Goal: Task Accomplishment & Management: Use online tool/utility

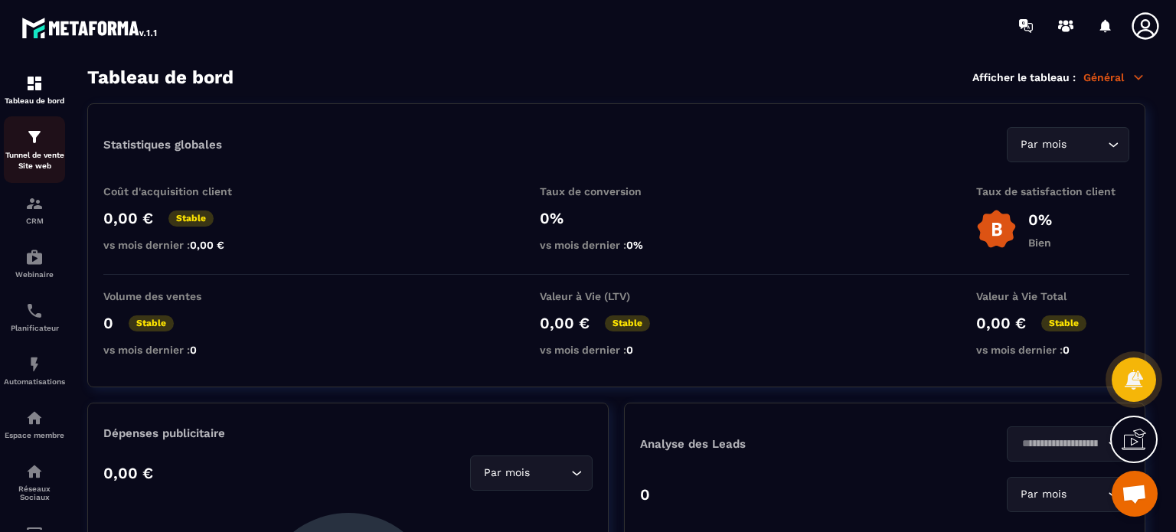
click at [38, 138] on img at bounding box center [34, 137] width 18 height 18
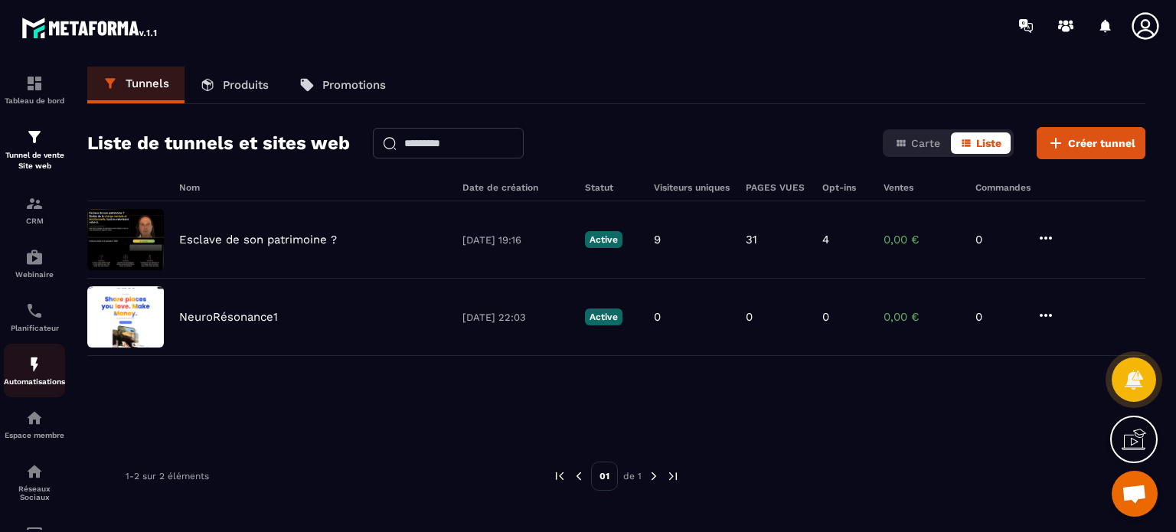
click at [28, 377] on div "Automatisations" at bounding box center [34, 370] width 61 height 31
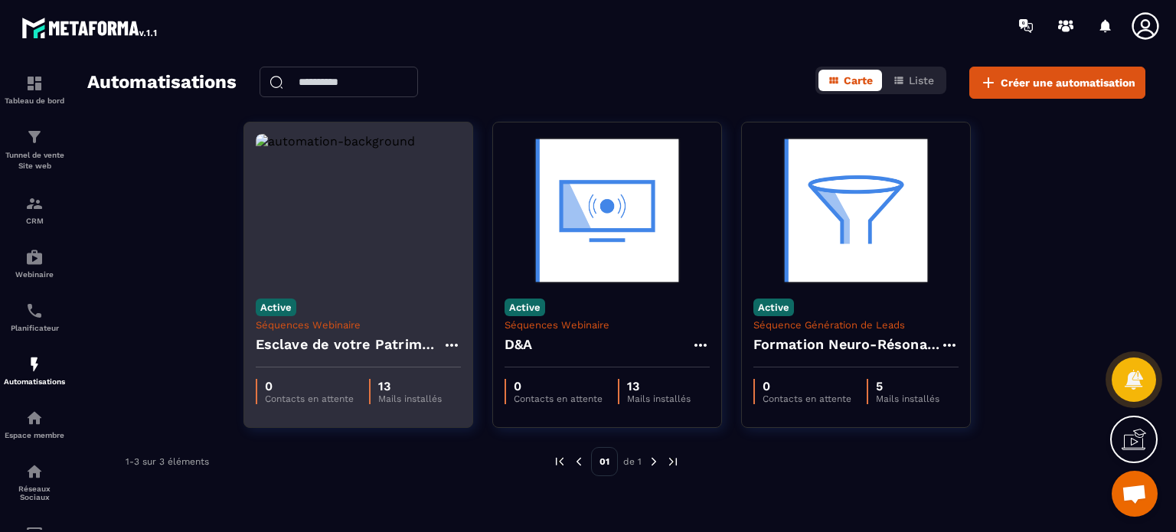
click at [450, 344] on icon at bounding box center [451, 345] width 12 height 3
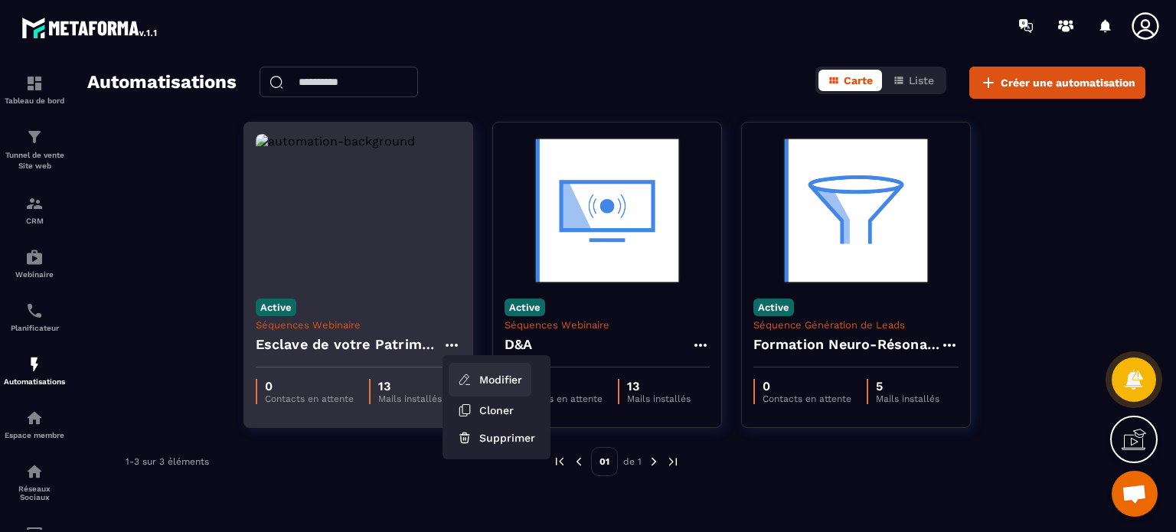
click at [479, 373] on link "Modifier" at bounding box center [490, 380] width 83 height 34
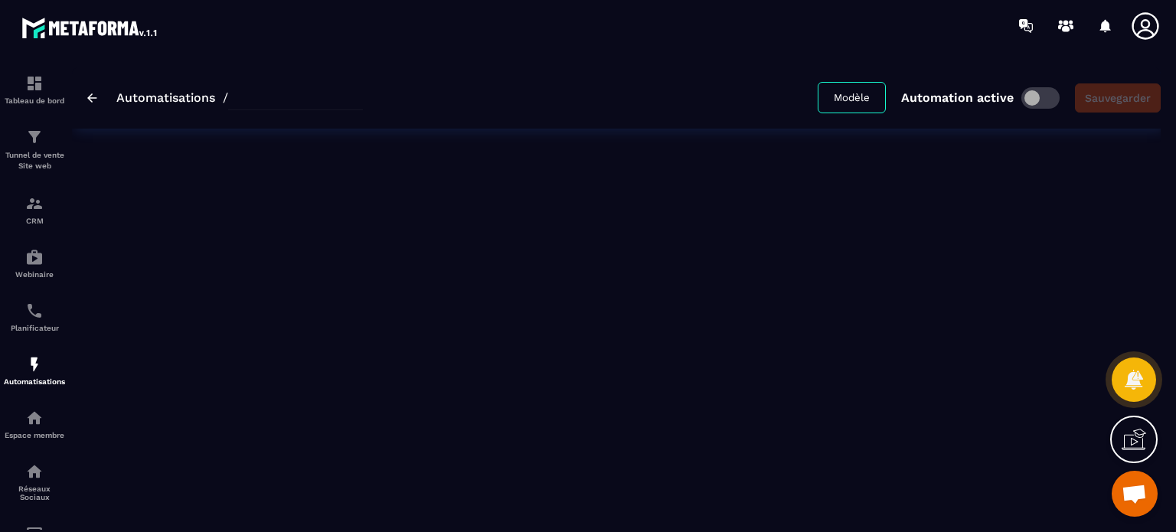
type input "**********"
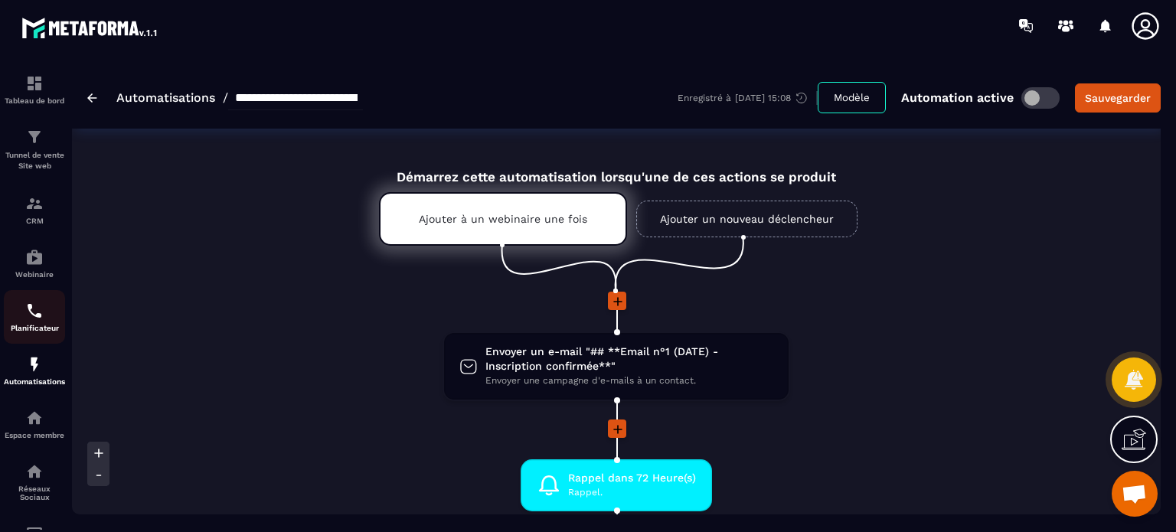
click at [28, 328] on p "Planificateur" at bounding box center [34, 328] width 61 height 8
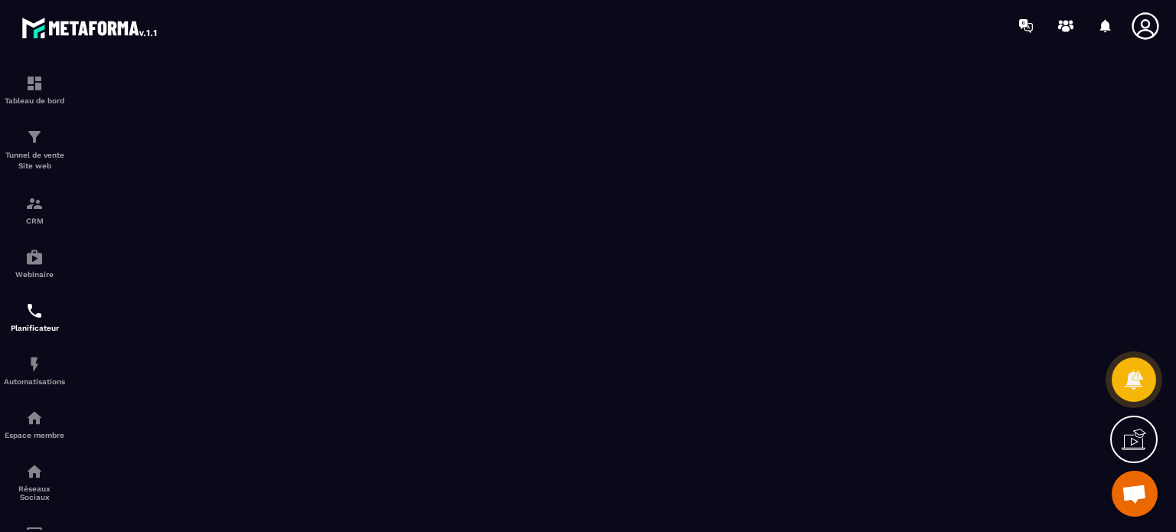
click at [1147, 25] on icon at bounding box center [1145, 26] width 31 height 31
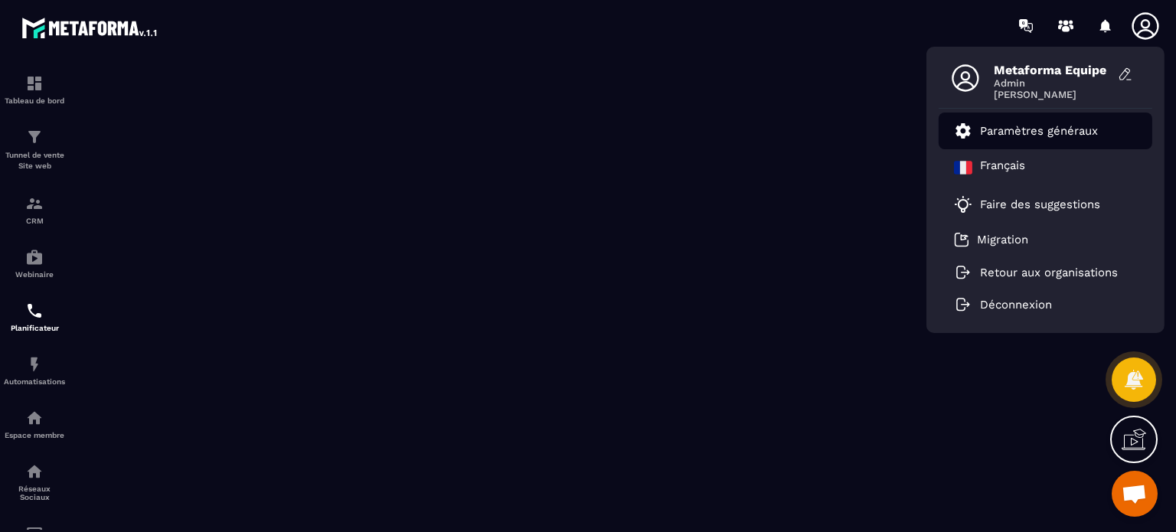
click at [1053, 129] on p "Paramètres généraux" at bounding box center [1039, 131] width 118 height 14
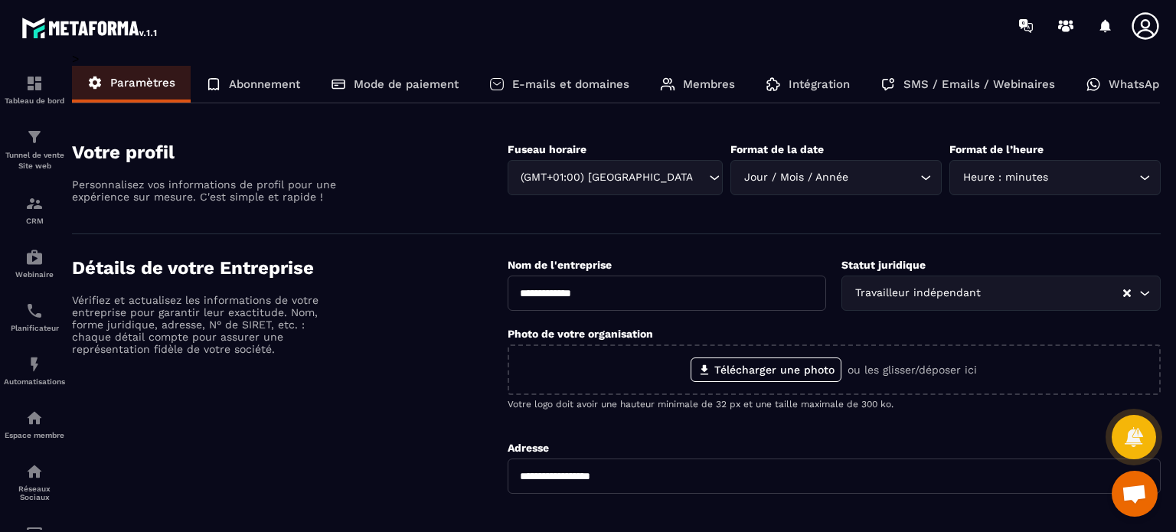
click at [606, 82] on p "E-mails et domaines" at bounding box center [570, 84] width 117 height 14
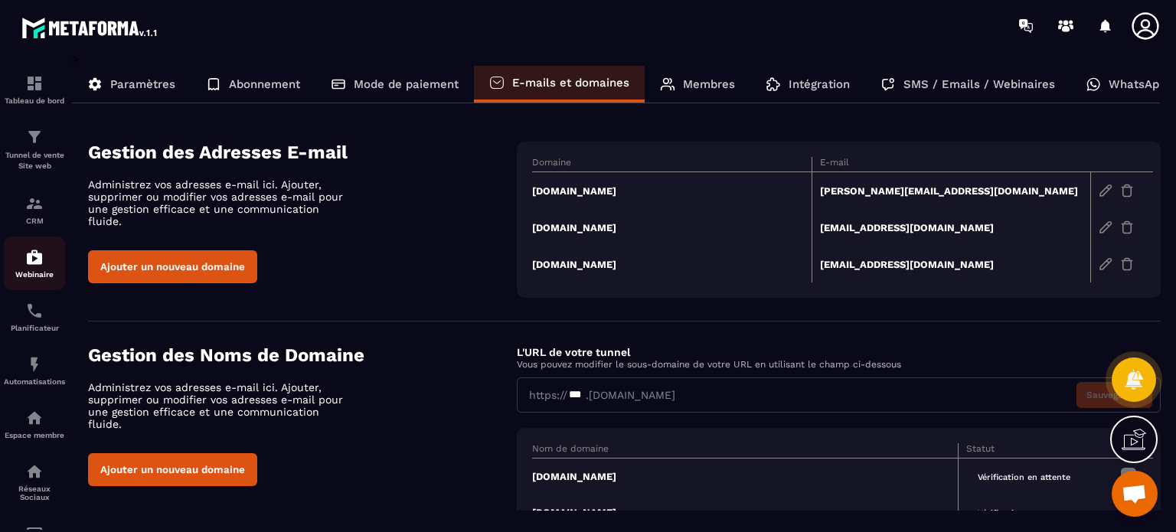
click at [28, 282] on link "Webinaire" at bounding box center [34, 264] width 61 height 54
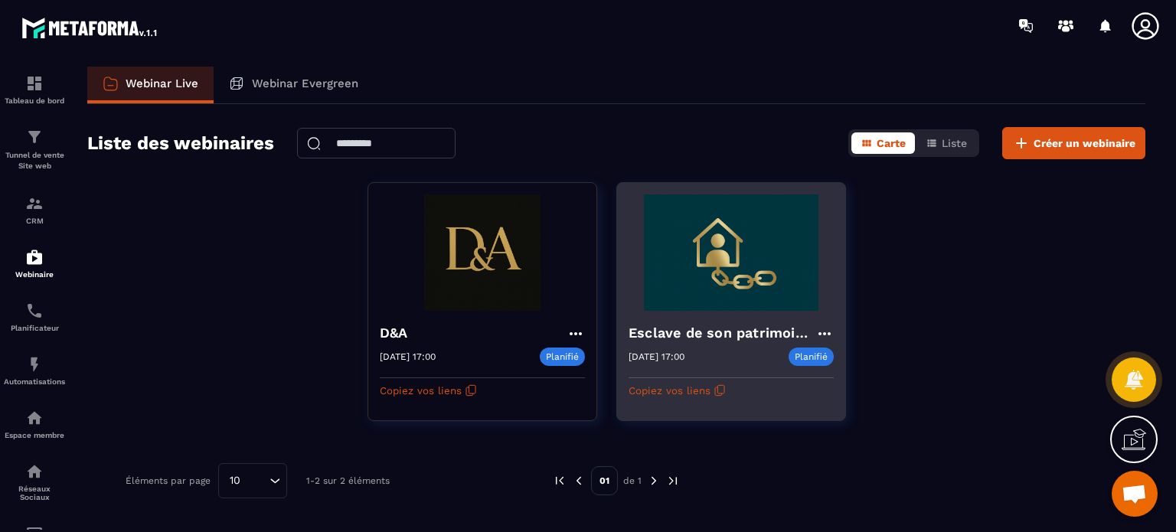
click at [702, 323] on h4 "Esclave de son patrimoine ?" at bounding box center [722, 332] width 187 height 21
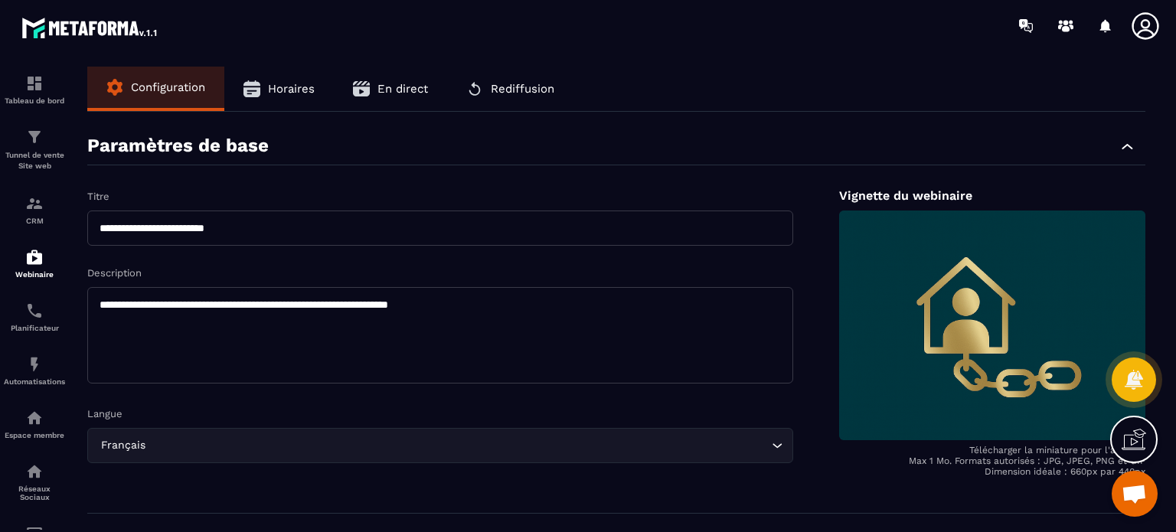
click at [396, 98] on button "En direct" at bounding box center [390, 89] width 113 height 44
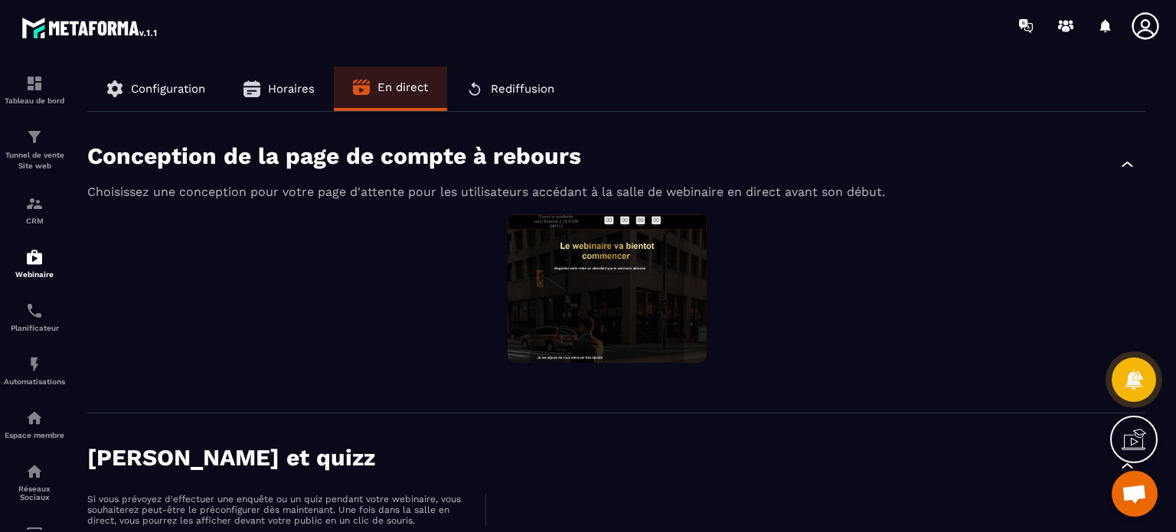
click at [1025, 128] on div "Conception de la page de compte à rebours Choisissez une conception pour votre …" at bounding box center [616, 263] width 1058 height 302
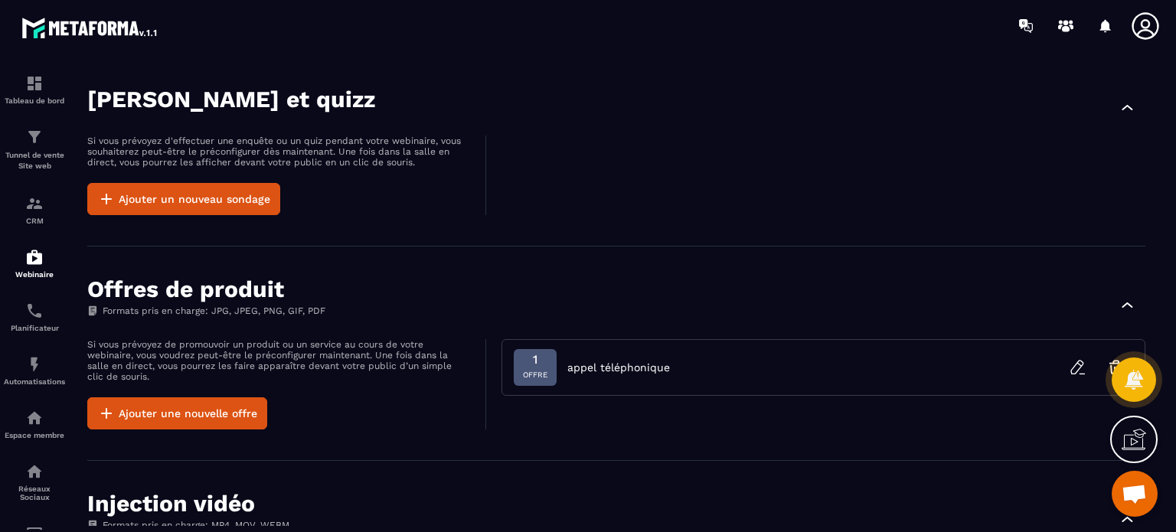
scroll to position [139, 0]
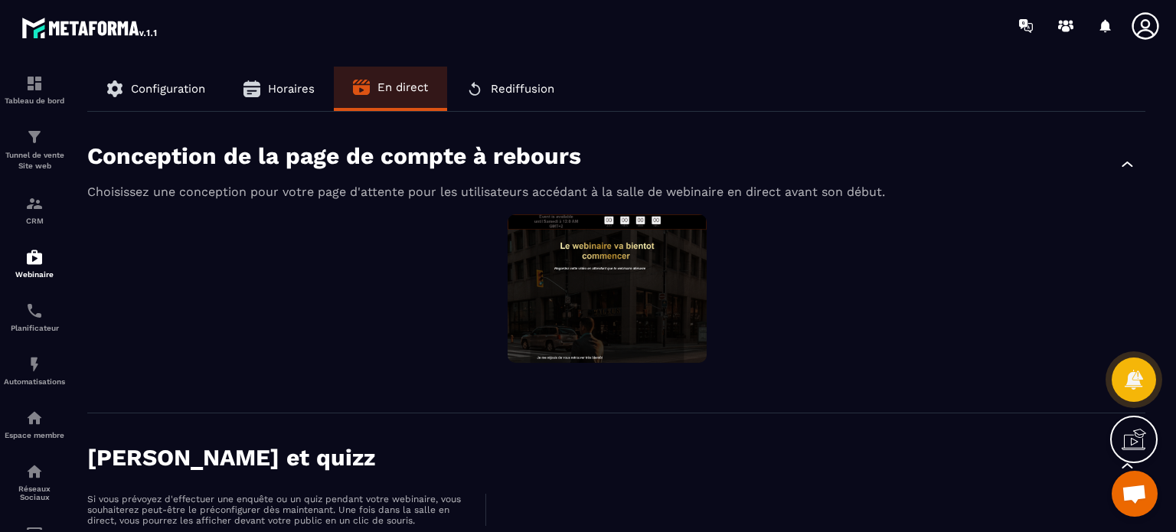
click at [1025, 128] on div "Conception de la page de compte à rebours Choisissez une conception pour votre …" at bounding box center [616, 263] width 1058 height 302
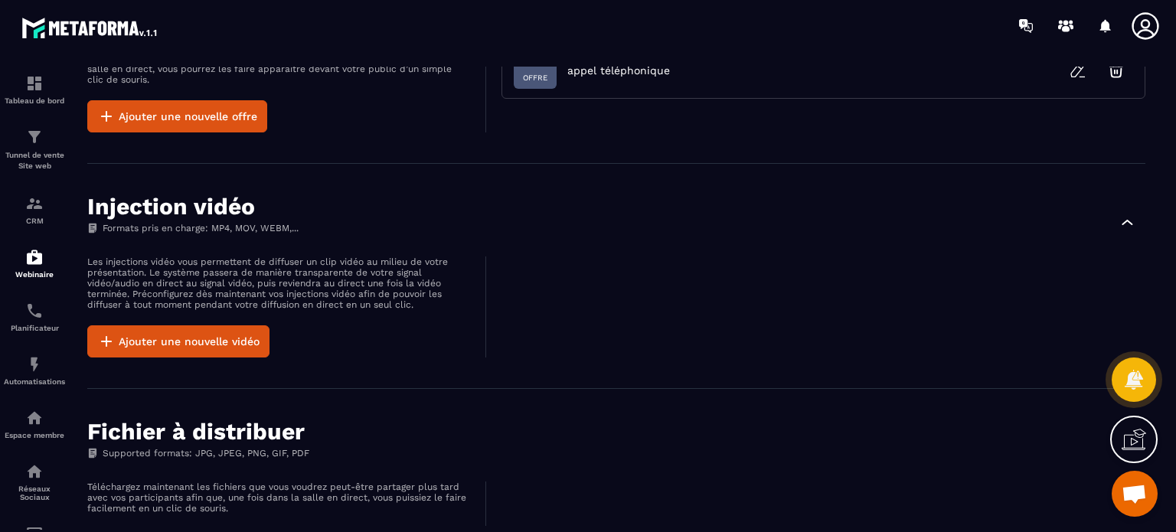
scroll to position [735, 0]
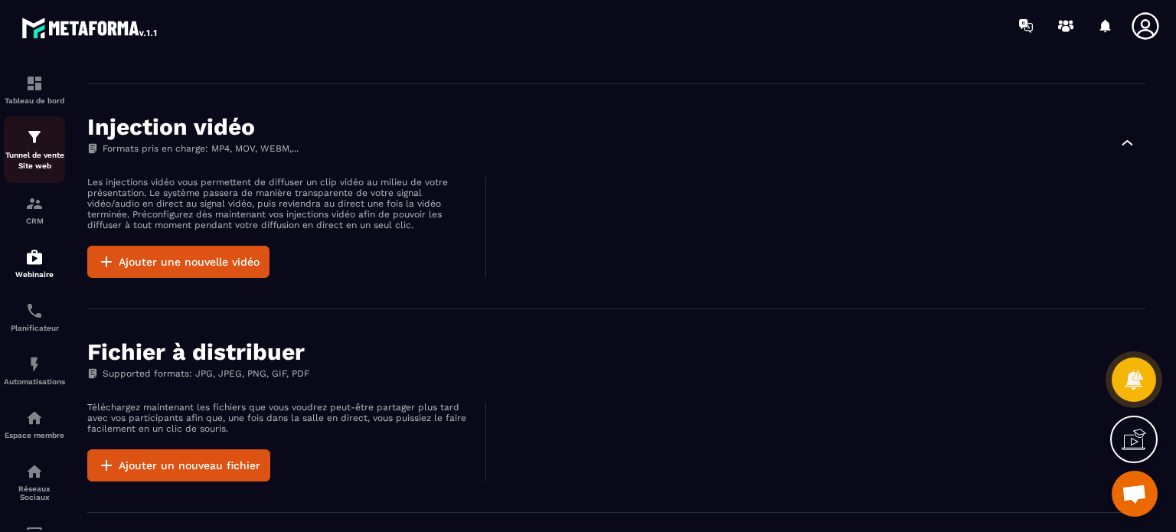
click at [21, 130] on div "Tunnel de vente Site web" at bounding box center [34, 150] width 61 height 44
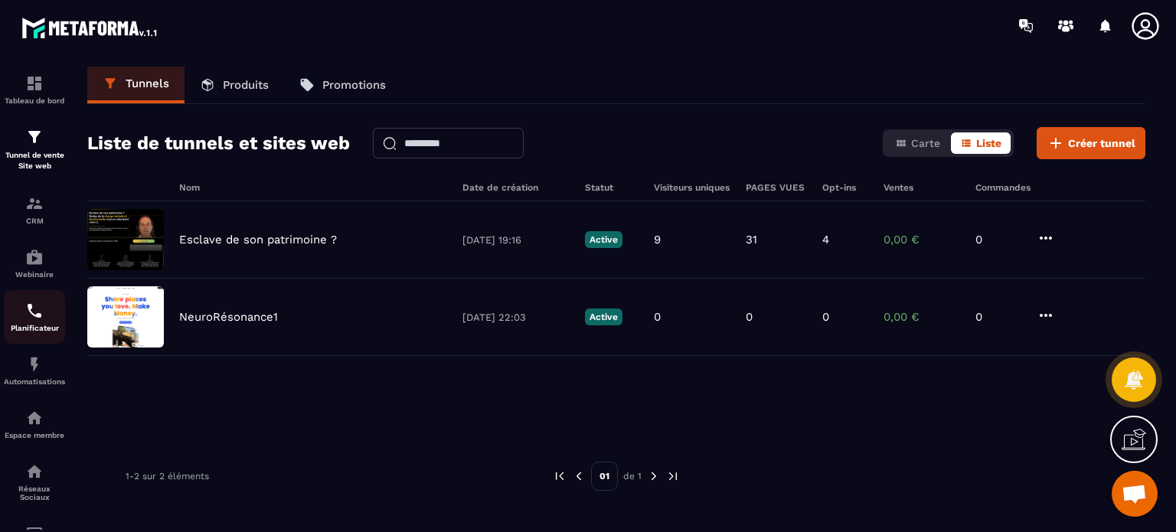
click at [28, 319] on img at bounding box center [34, 311] width 18 height 18
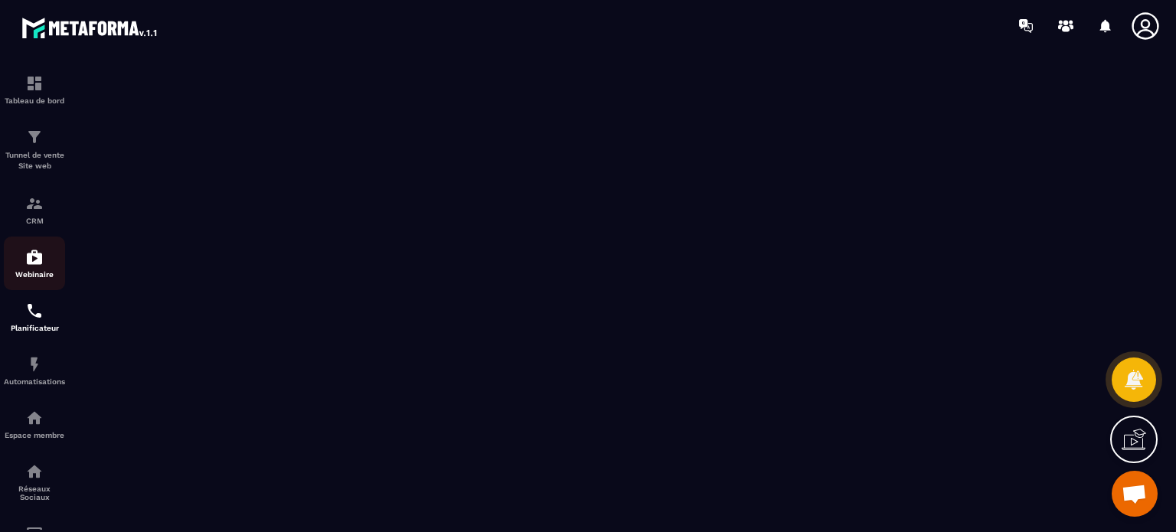
click at [28, 253] on img at bounding box center [34, 257] width 18 height 18
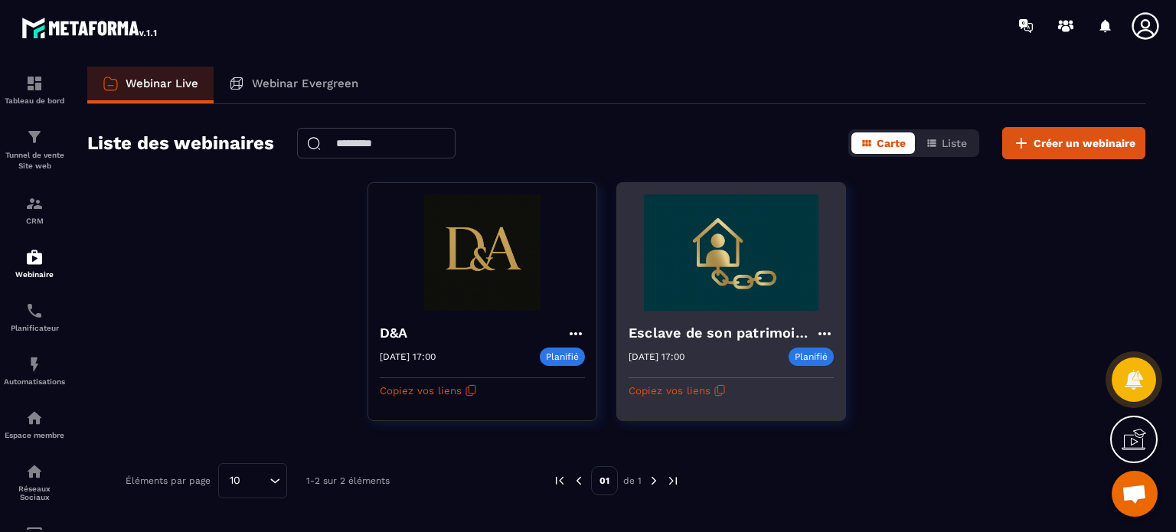
click at [747, 324] on h4 "Esclave de son patrimoine ?" at bounding box center [722, 332] width 187 height 21
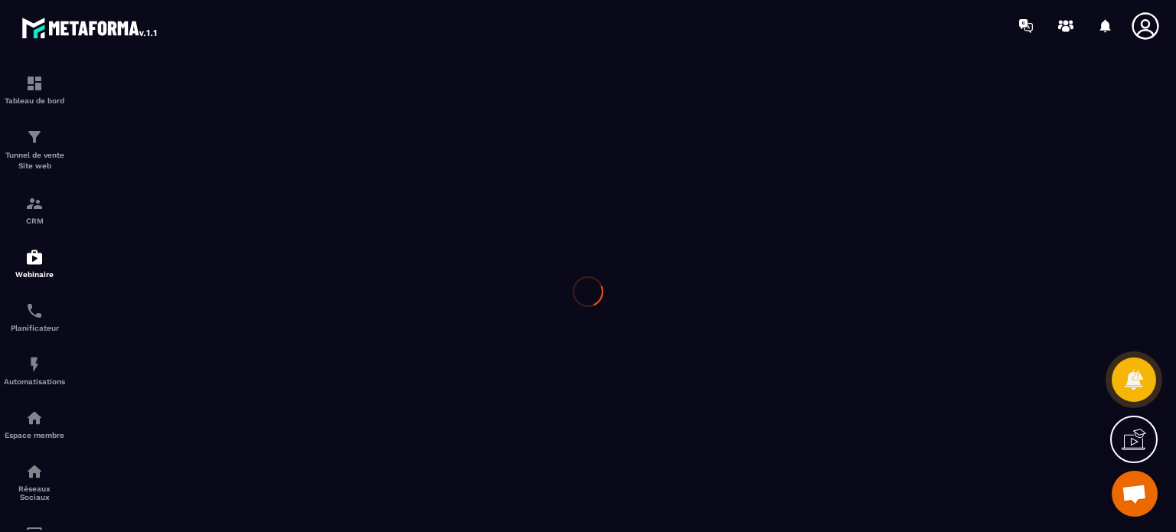
type input "**********"
type textarea "**********"
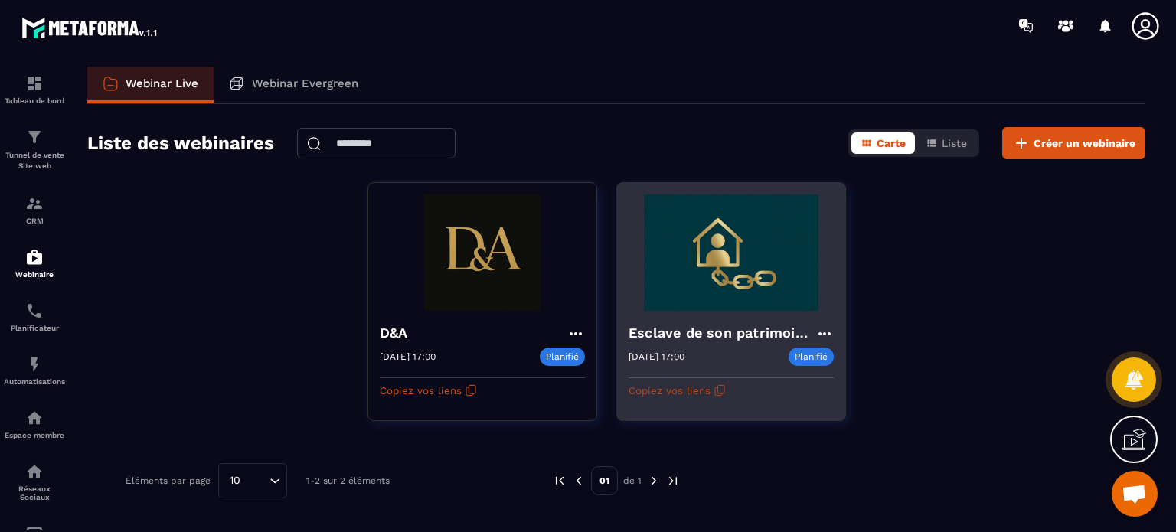
click at [689, 390] on button "Copiez vos liens" at bounding box center [677, 390] width 97 height 24
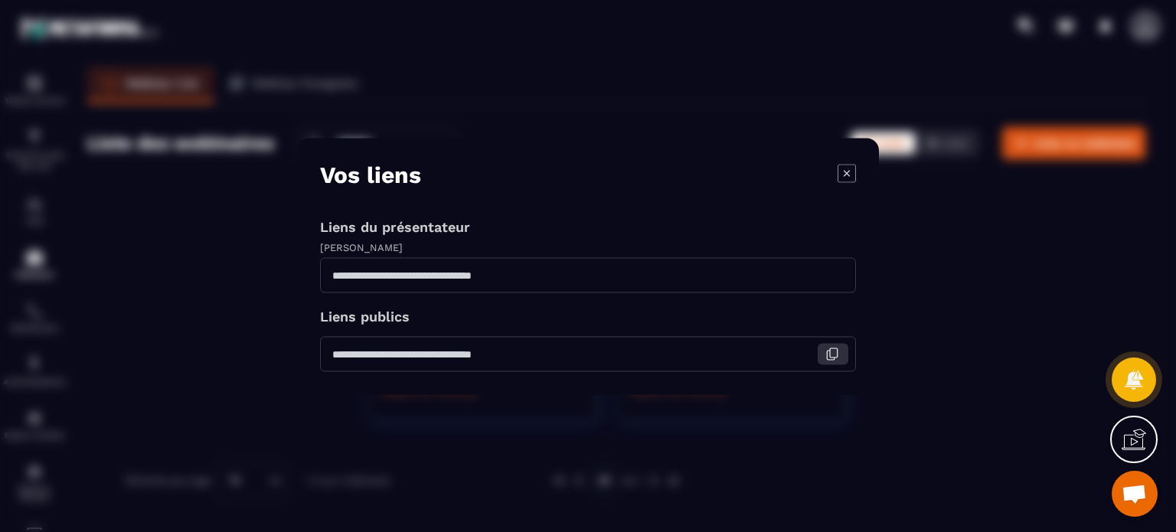
click at [836, 354] on icon "Modal window" at bounding box center [832, 354] width 14 height 14
click at [838, 177] on icon "Modal window" at bounding box center [847, 173] width 18 height 18
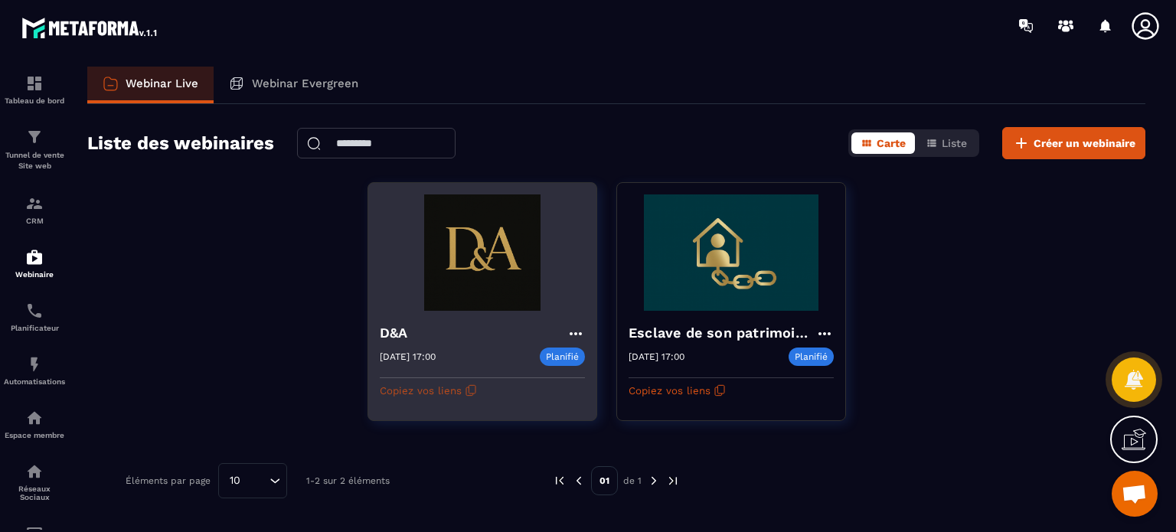
click at [446, 391] on button "Copiez vos liens" at bounding box center [428, 390] width 97 height 24
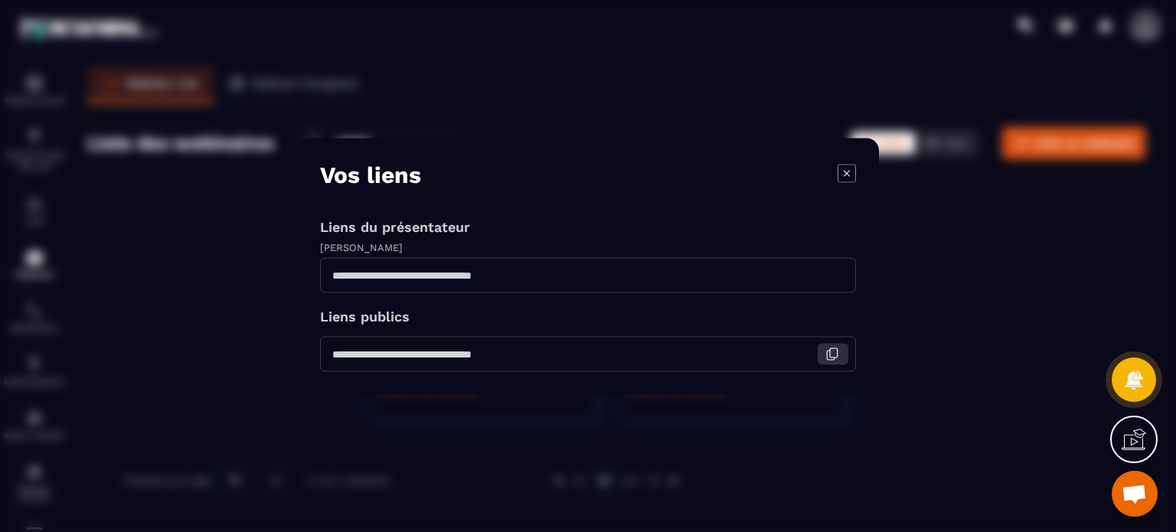
click at [836, 355] on icon "Modal window" at bounding box center [832, 354] width 14 height 14
click at [845, 175] on icon "Modal window" at bounding box center [847, 172] width 6 height 6
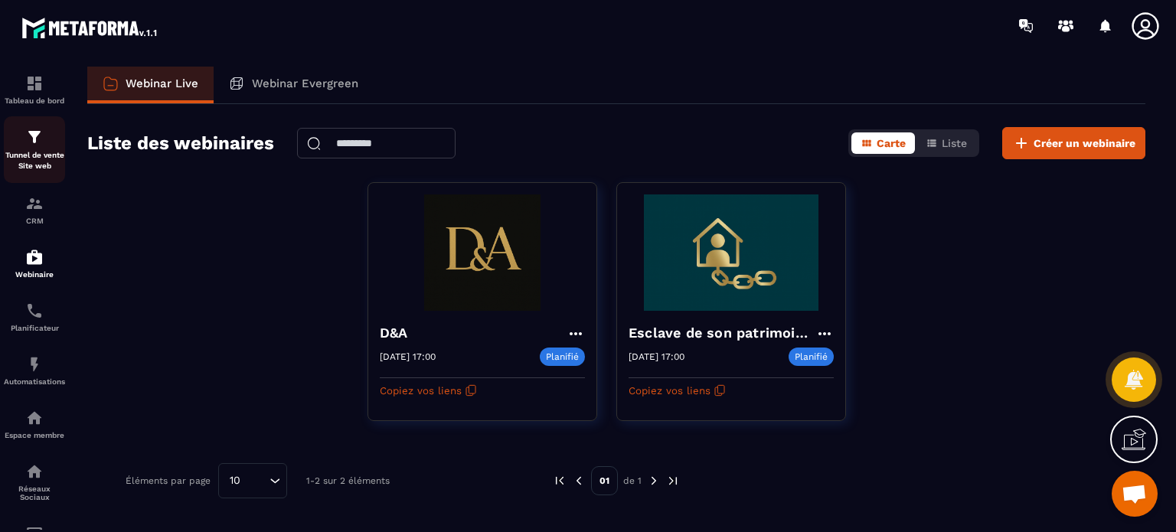
click at [33, 169] on p "Tunnel de vente Site web" at bounding box center [34, 160] width 61 height 21
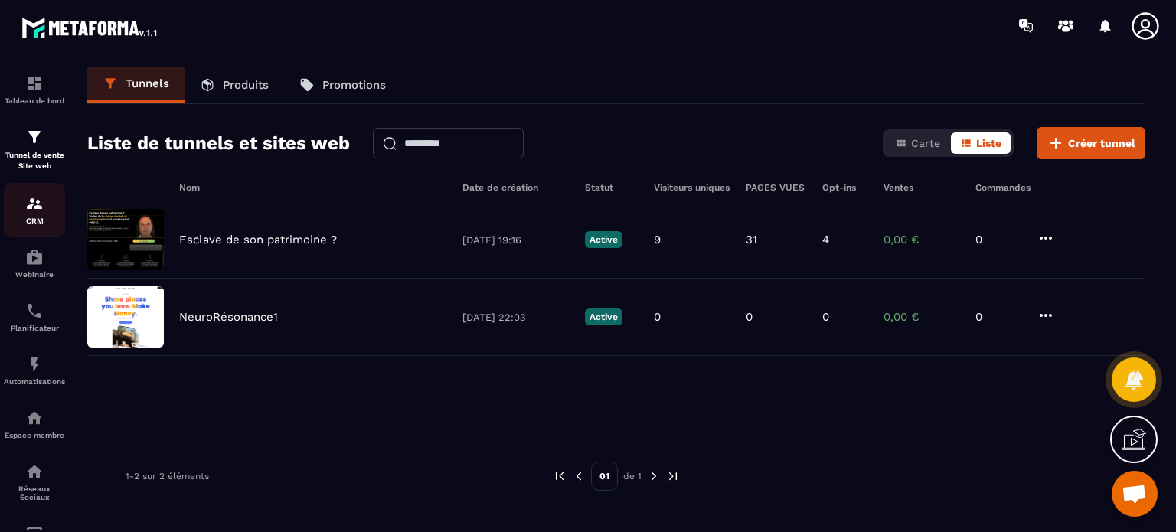
click at [41, 235] on link "CRM" at bounding box center [34, 210] width 61 height 54
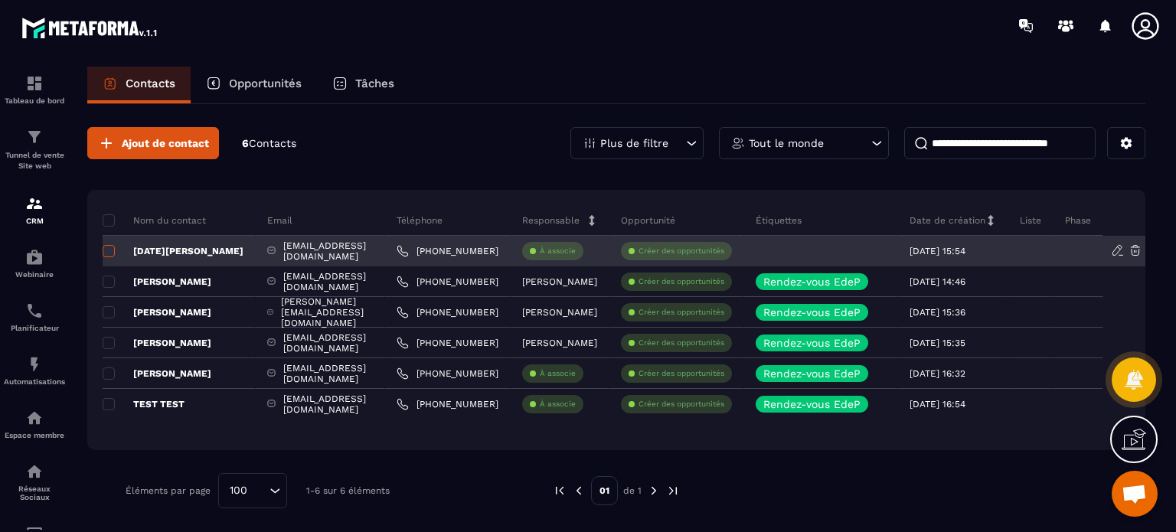
click at [107, 251] on span at bounding box center [109, 251] width 12 height 12
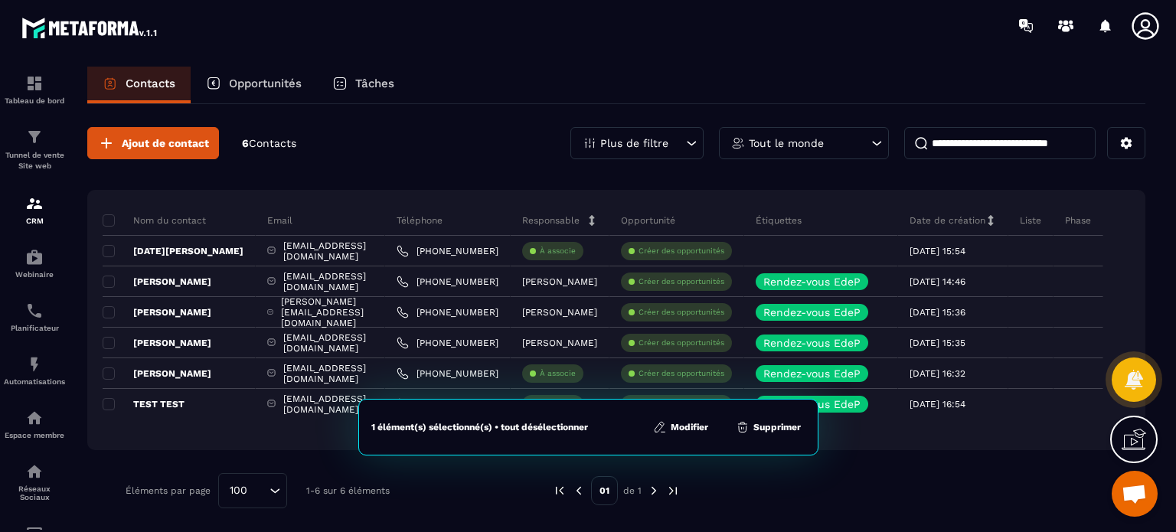
click at [766, 427] on button "Supprimer" at bounding box center [768, 427] width 74 height 15
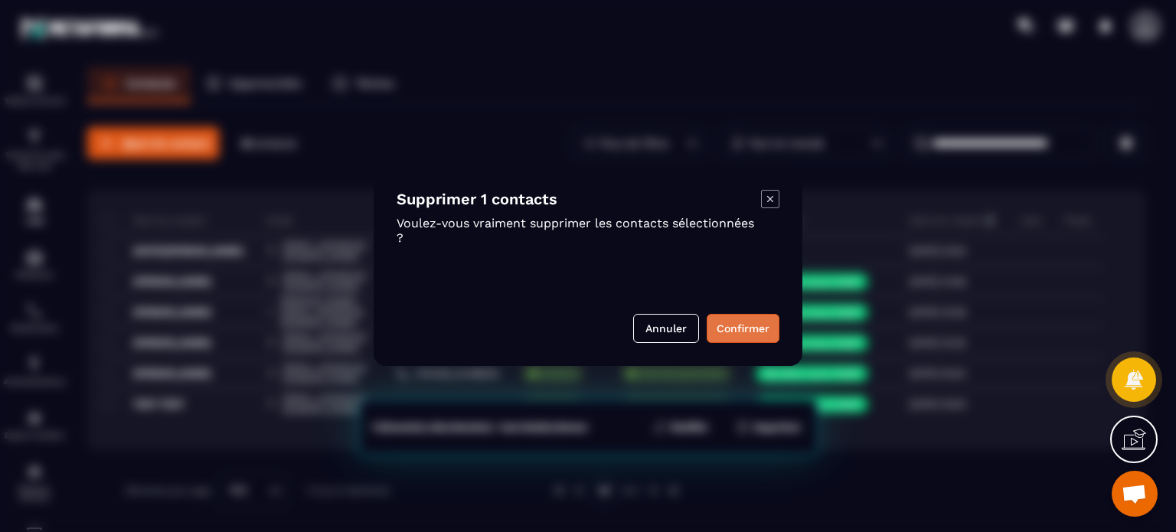
click at [737, 325] on button "Confirmer" at bounding box center [743, 328] width 73 height 29
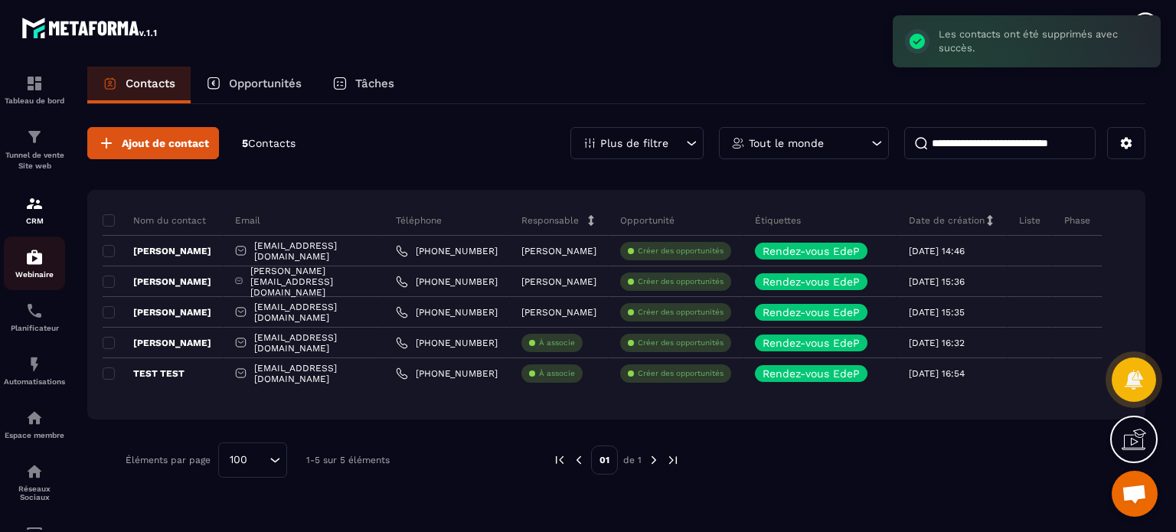
click at [44, 263] on div "Webinaire" at bounding box center [34, 263] width 61 height 31
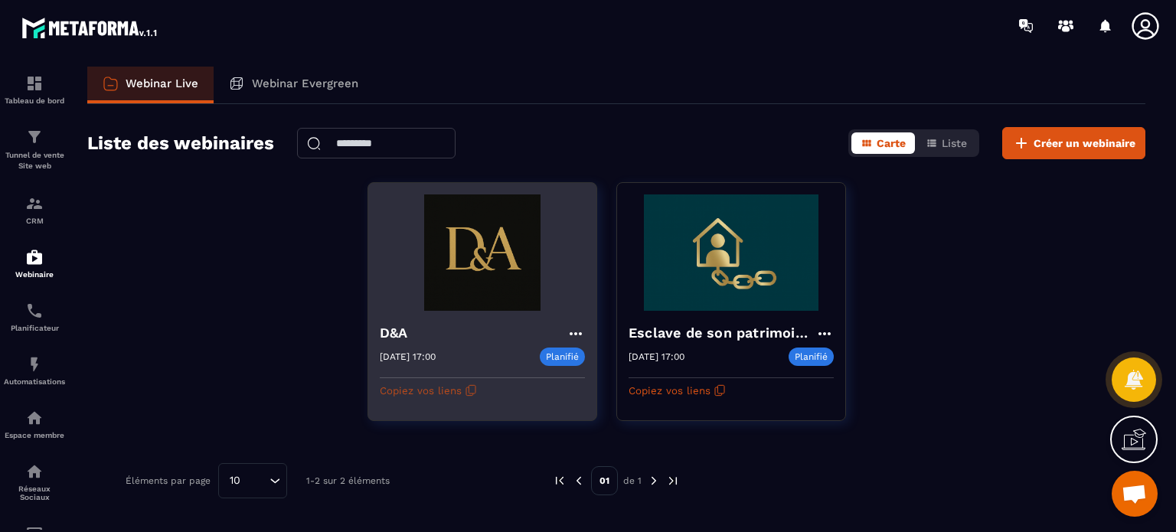
click at [447, 382] on button "Copiez vos liens" at bounding box center [428, 390] width 97 height 24
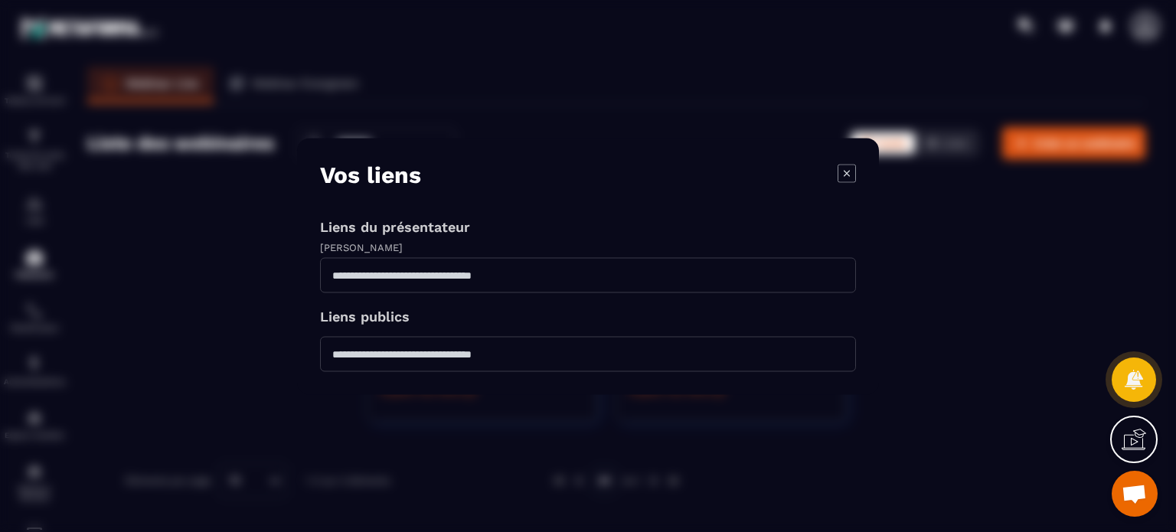
click at [851, 171] on icon "Modal window" at bounding box center [847, 173] width 18 height 18
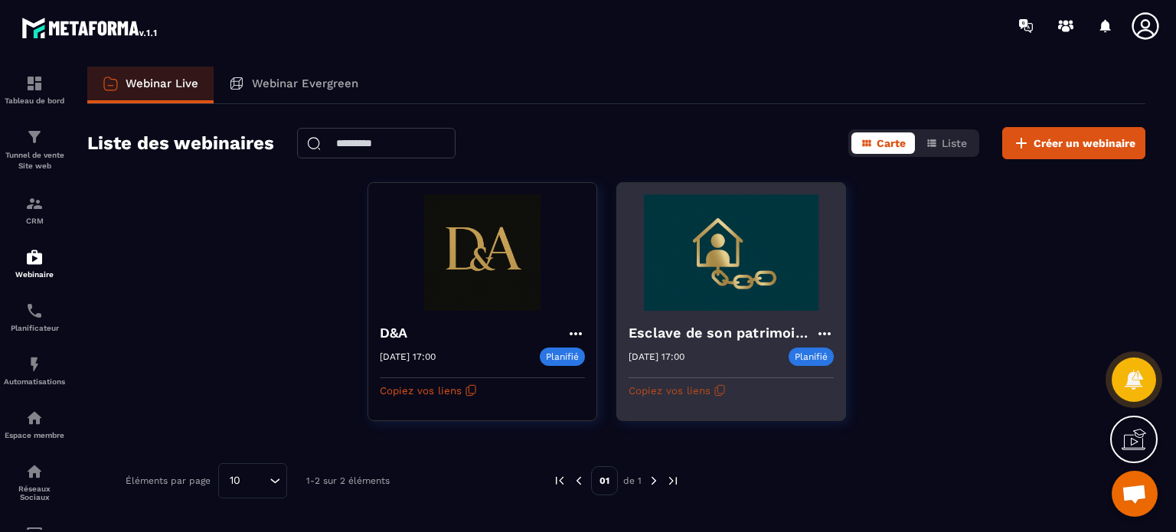
click at [665, 388] on button "Copiez vos liens" at bounding box center [677, 390] width 97 height 24
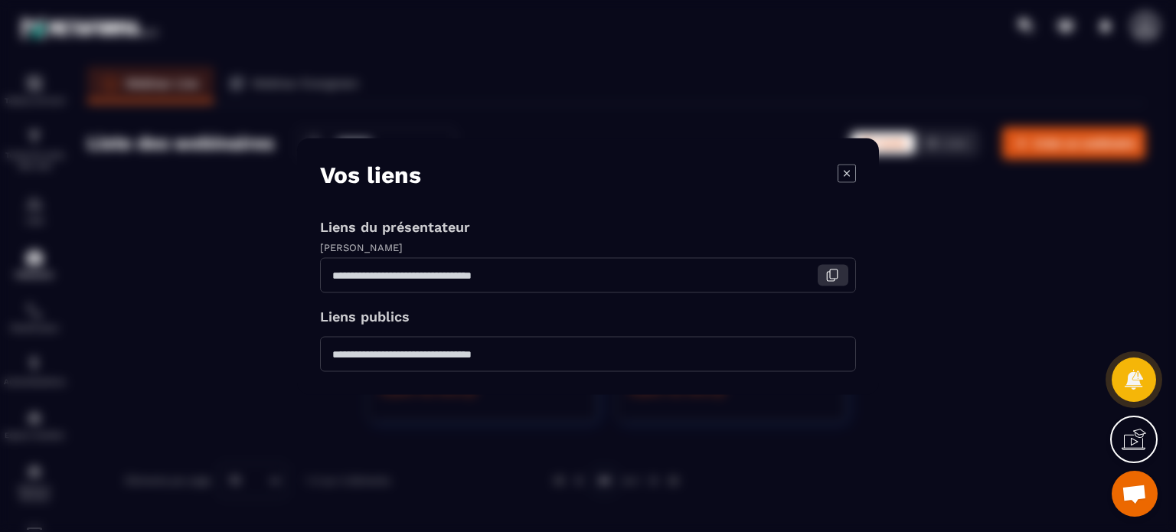
click at [833, 277] on icon "Modal window" at bounding box center [832, 275] width 14 height 14
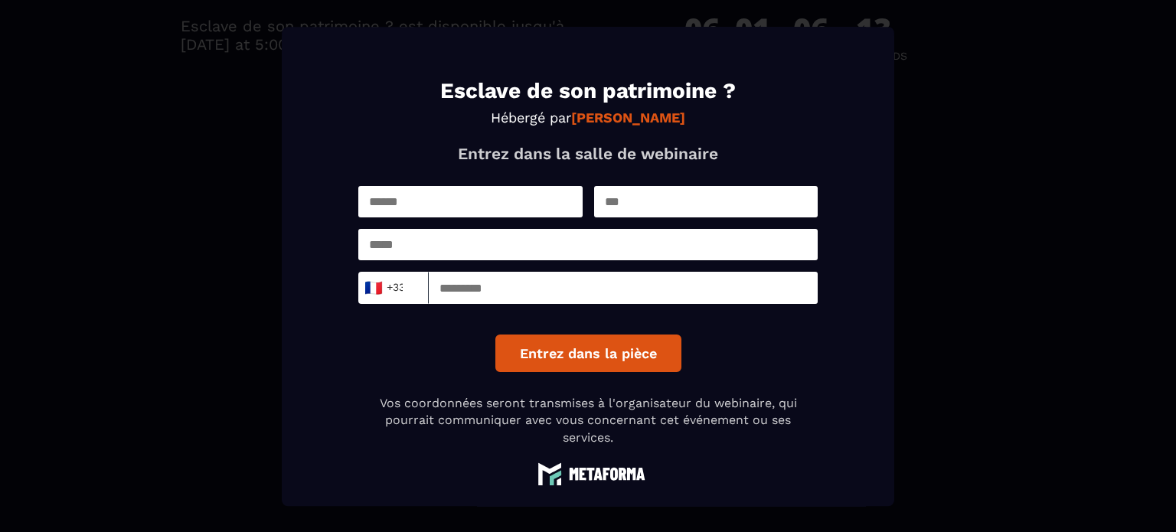
click at [510, 211] on input "Modal window" at bounding box center [470, 201] width 224 height 31
type input "****"
click at [646, 196] on input "Modal window" at bounding box center [706, 201] width 224 height 31
type input "****"
click at [395, 237] on input "Modal window" at bounding box center [587, 244] width 459 height 31
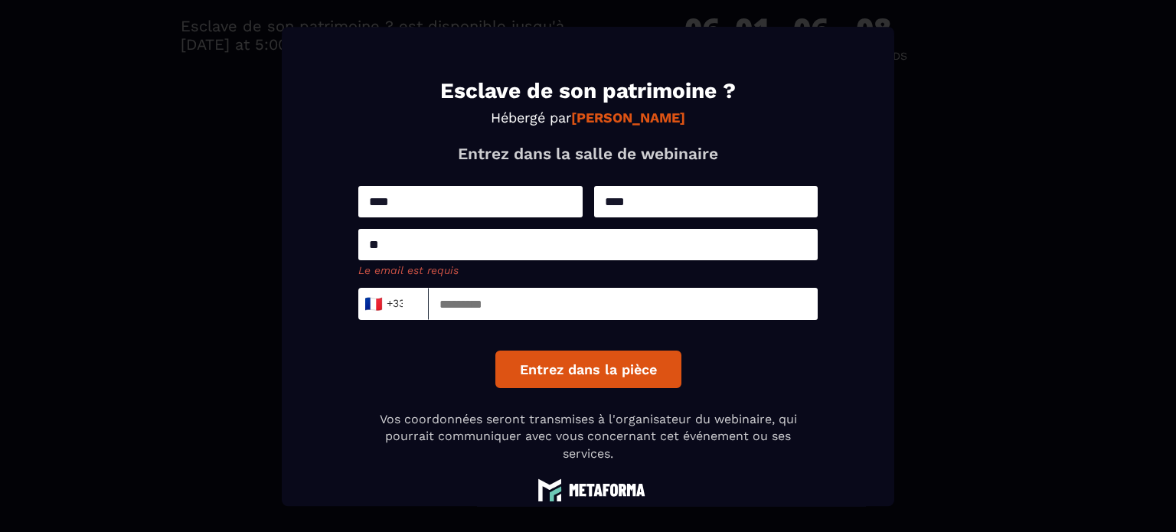
type input "**********"
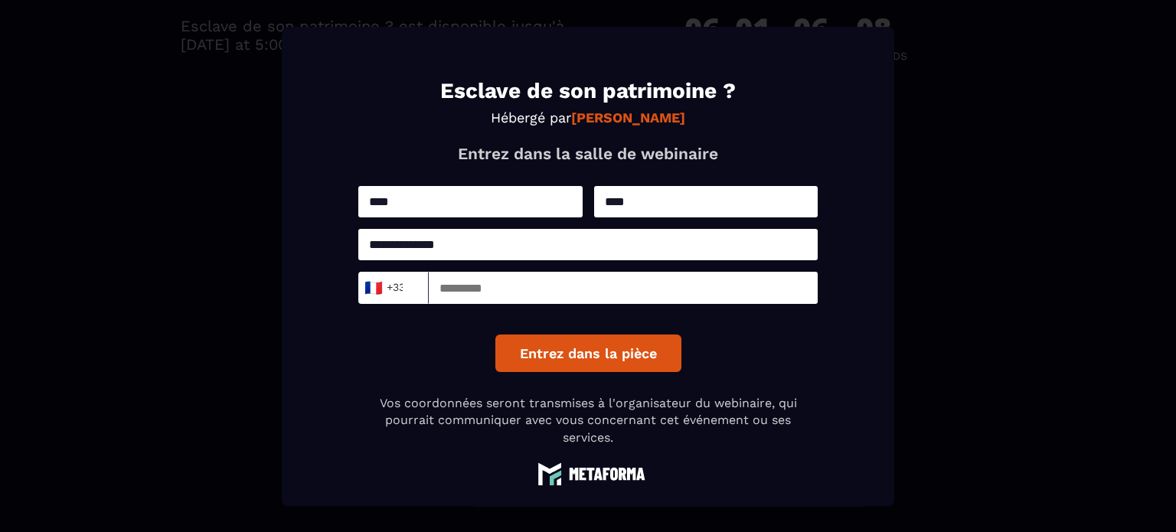
click at [492, 298] on input "Modal window" at bounding box center [623, 288] width 389 height 32
type input "*********"
click at [574, 351] on button "Entrez dans la pièce" at bounding box center [588, 354] width 186 height 38
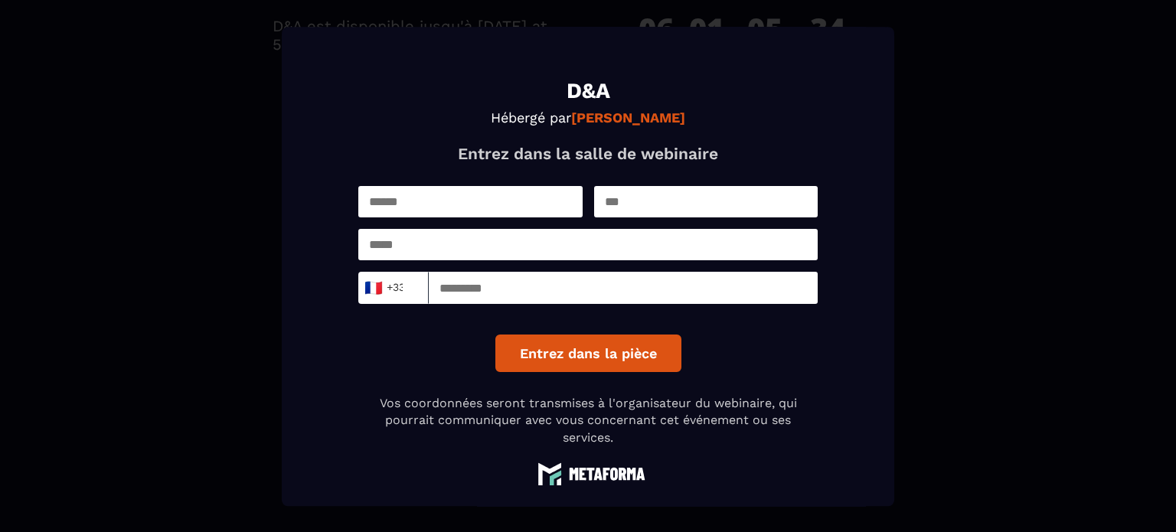
click at [488, 211] on input "Modal window" at bounding box center [470, 201] width 224 height 31
type input "*********"
type input "*******"
type input "**********"
click at [472, 265] on div "**********" at bounding box center [587, 279] width 459 height 186
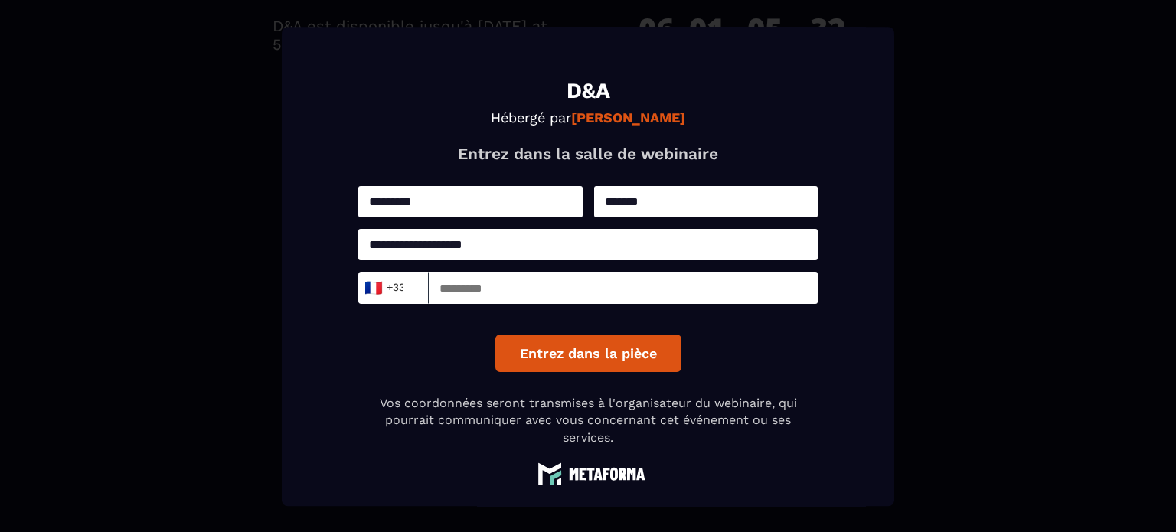
click at [472, 293] on input "Modal window" at bounding box center [623, 288] width 389 height 32
type input "*********"
click at [596, 357] on button "Entrez dans la pièce" at bounding box center [588, 354] width 186 height 38
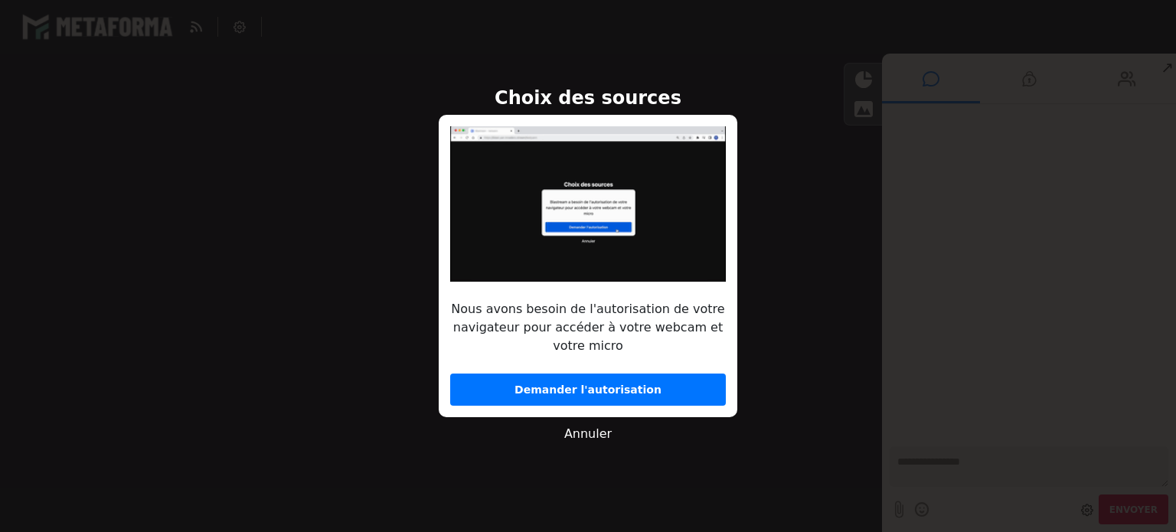
click at [638, 378] on button "Demander l'autorisation" at bounding box center [588, 390] width 276 height 32
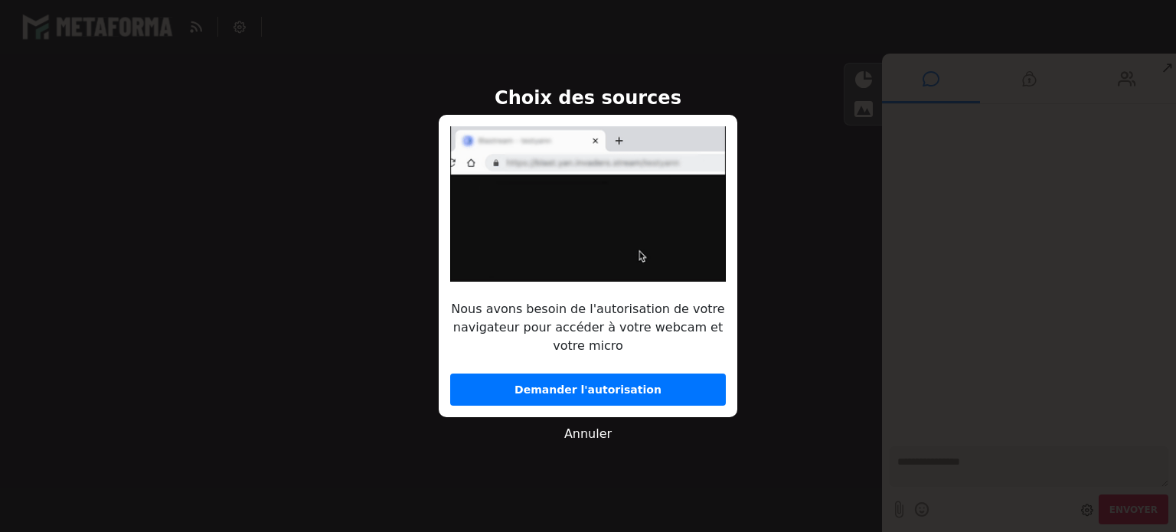
click at [546, 395] on button "Demander l'autorisation" at bounding box center [588, 390] width 276 height 32
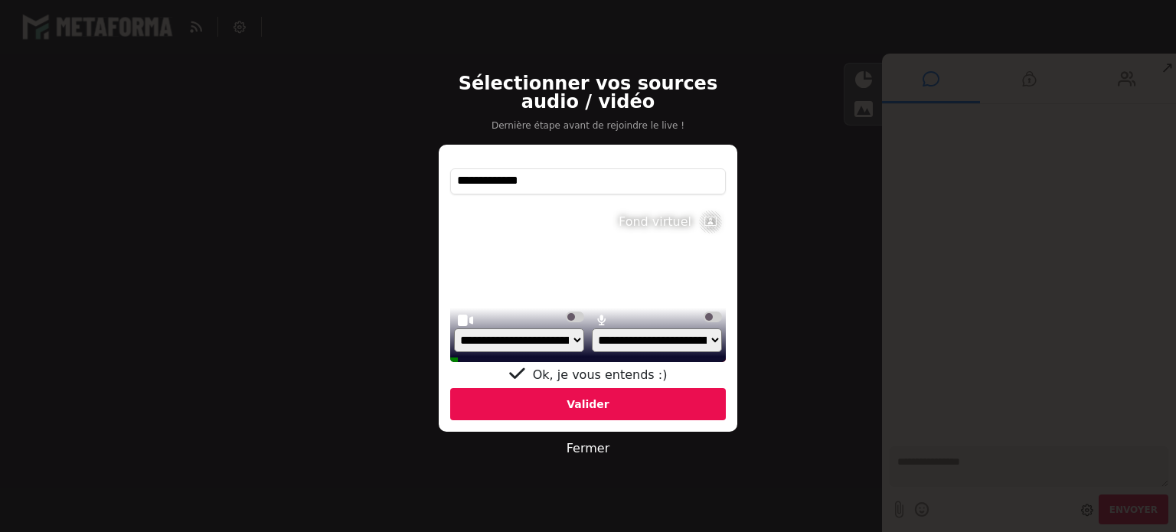
click at [598, 410] on div "Valider" at bounding box center [588, 404] width 276 height 32
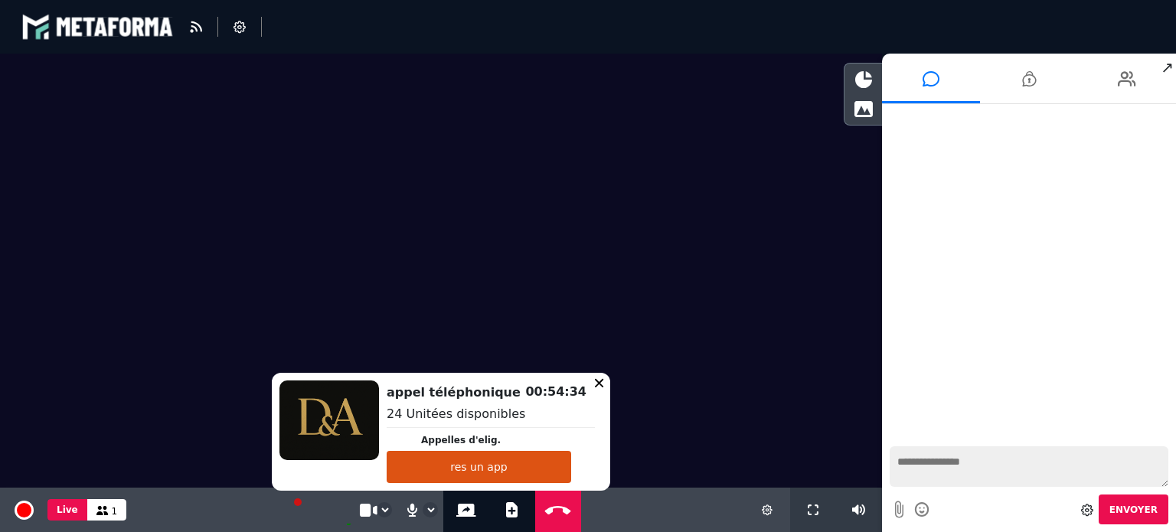
drag, startPoint x: 489, startPoint y: 463, endPoint x: 354, endPoint y: 476, distance: 136.1
click at [354, 476] on div "appel téléphonique Appelles d'elig. res un app 24 Unitées disponibles 00:54:34" at bounding box center [441, 432] width 338 height 118
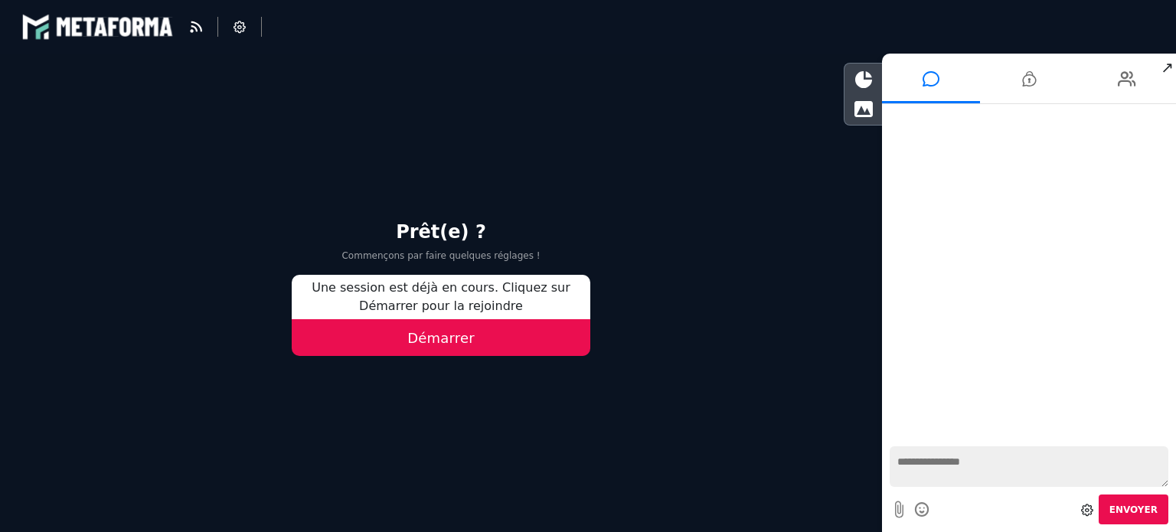
click at [446, 345] on button "Démarrer" at bounding box center [441, 337] width 299 height 37
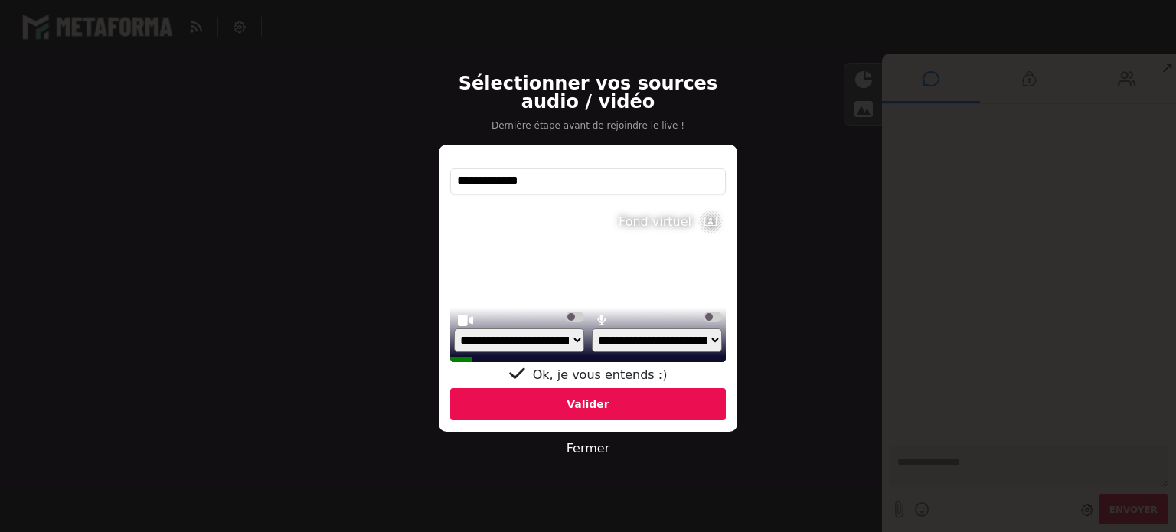
click at [582, 408] on div "Valider" at bounding box center [588, 404] width 276 height 32
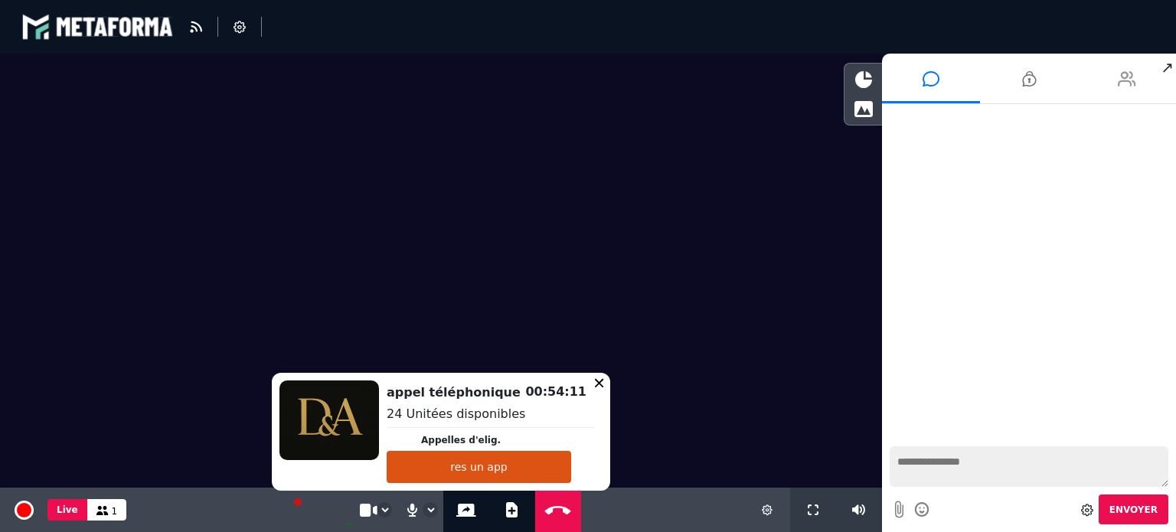
click at [1129, 79] on icon at bounding box center [1127, 79] width 18 height 38
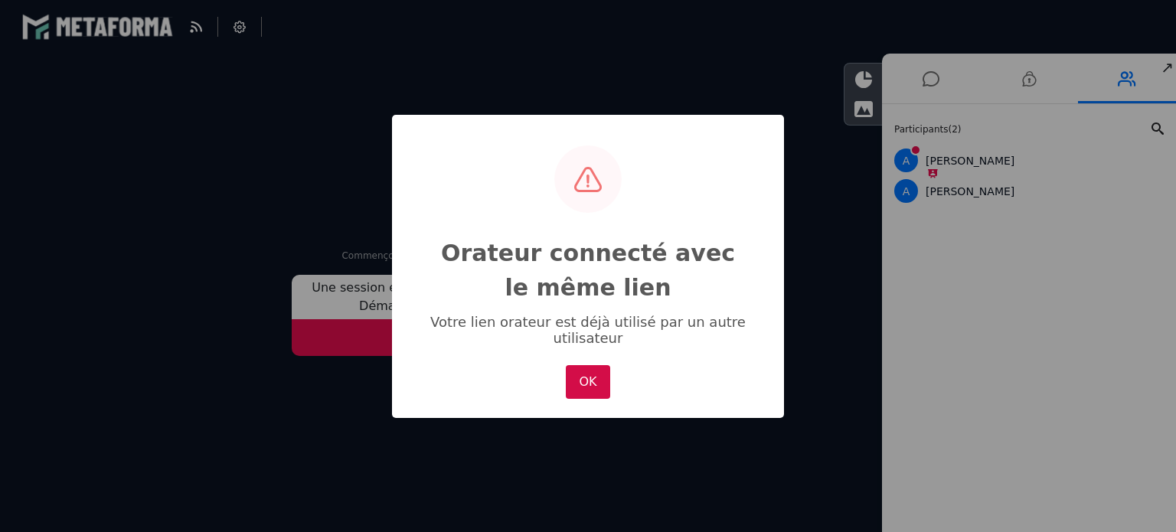
click at [583, 390] on button "OK" at bounding box center [588, 382] width 44 height 34
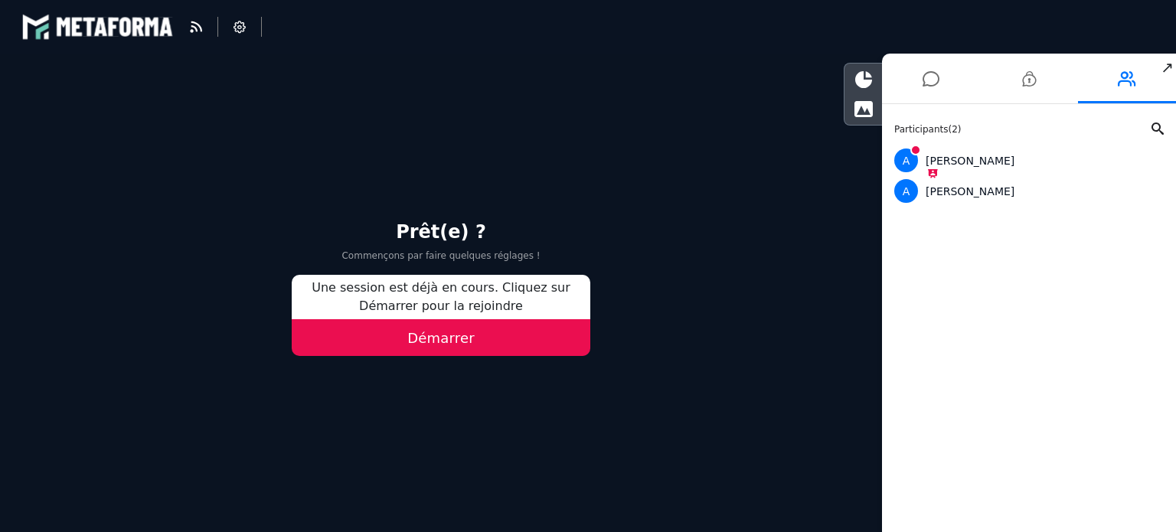
click at [480, 349] on button "Démarrer" at bounding box center [441, 337] width 299 height 37
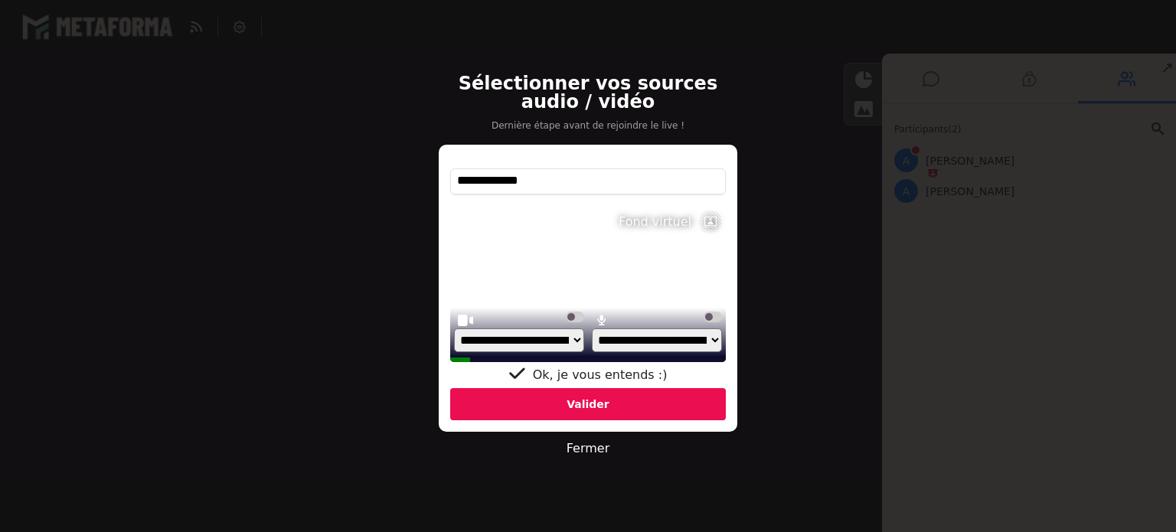
click at [550, 403] on div "Valider" at bounding box center [588, 404] width 276 height 32
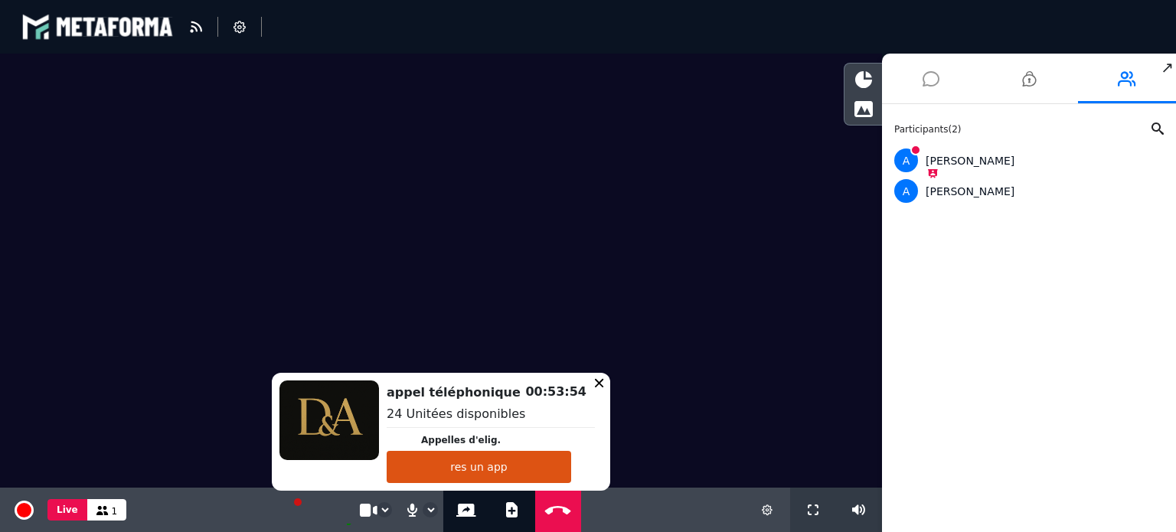
click at [920, 80] on li at bounding box center [931, 79] width 98 height 50
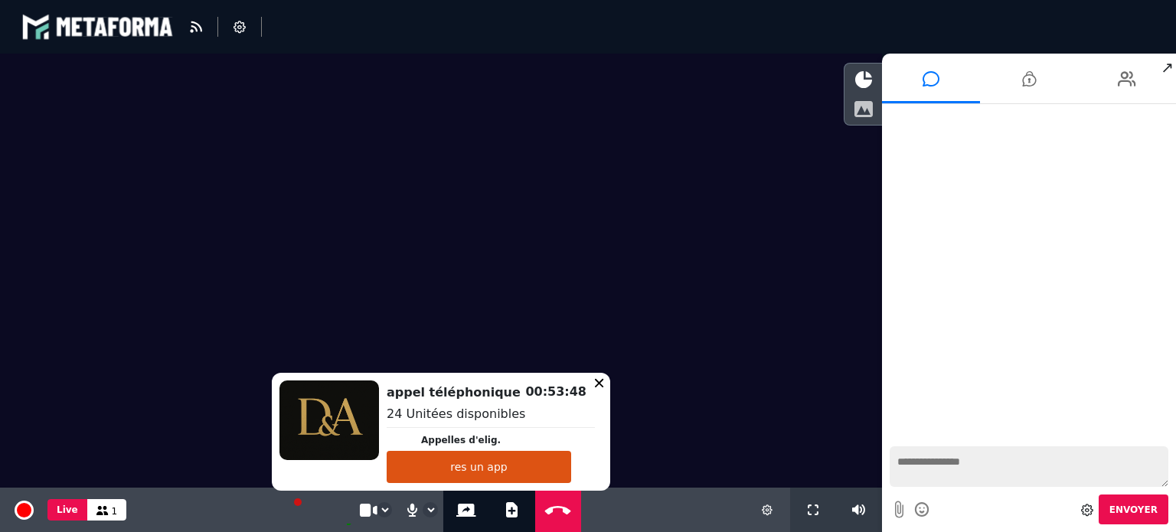
click at [862, 107] on icon at bounding box center [863, 108] width 19 height 17
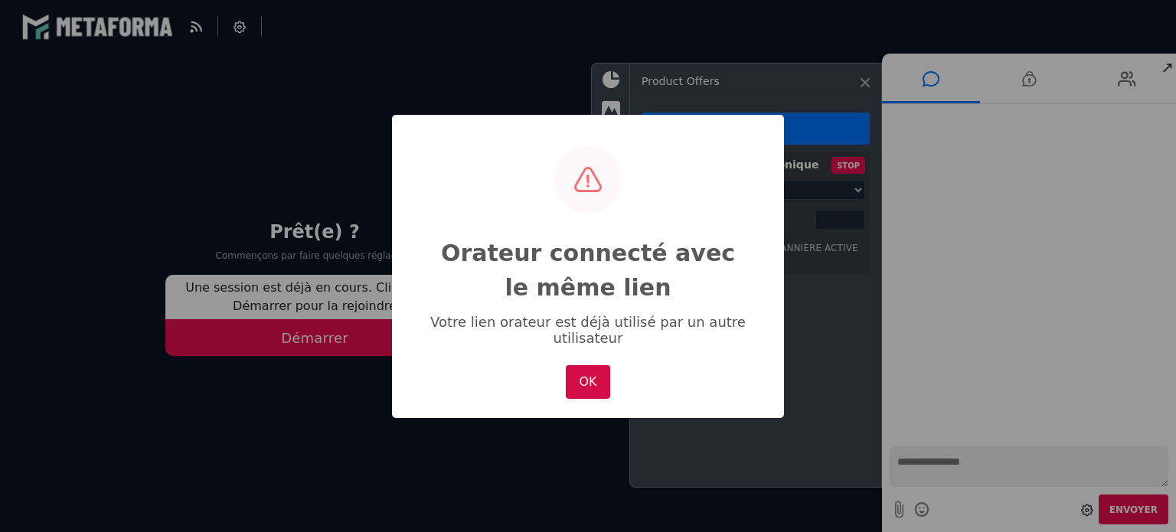
click at [581, 385] on button "OK" at bounding box center [588, 382] width 44 height 34
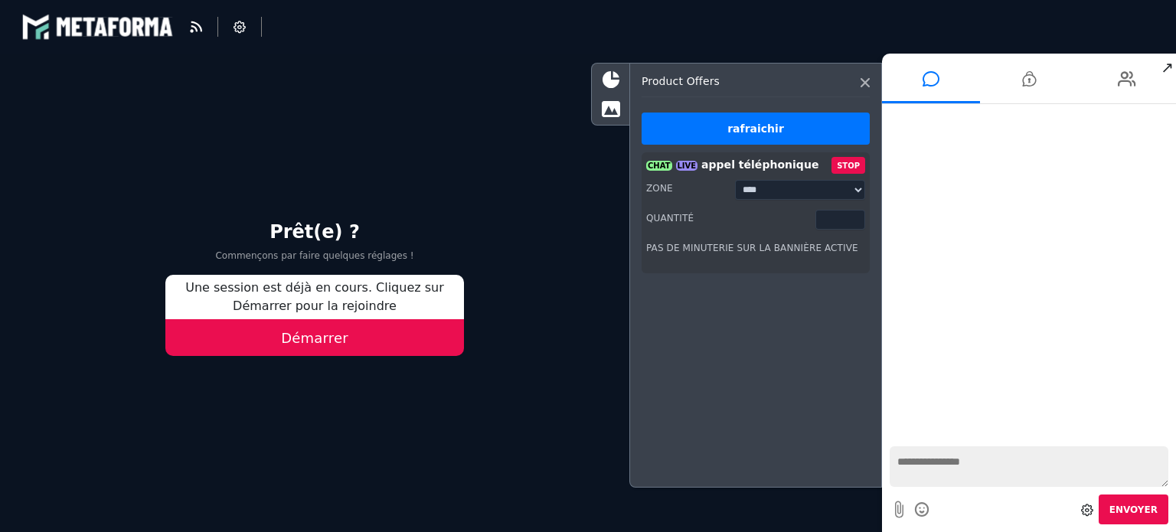
click at [324, 336] on button "Démarrer" at bounding box center [314, 337] width 299 height 37
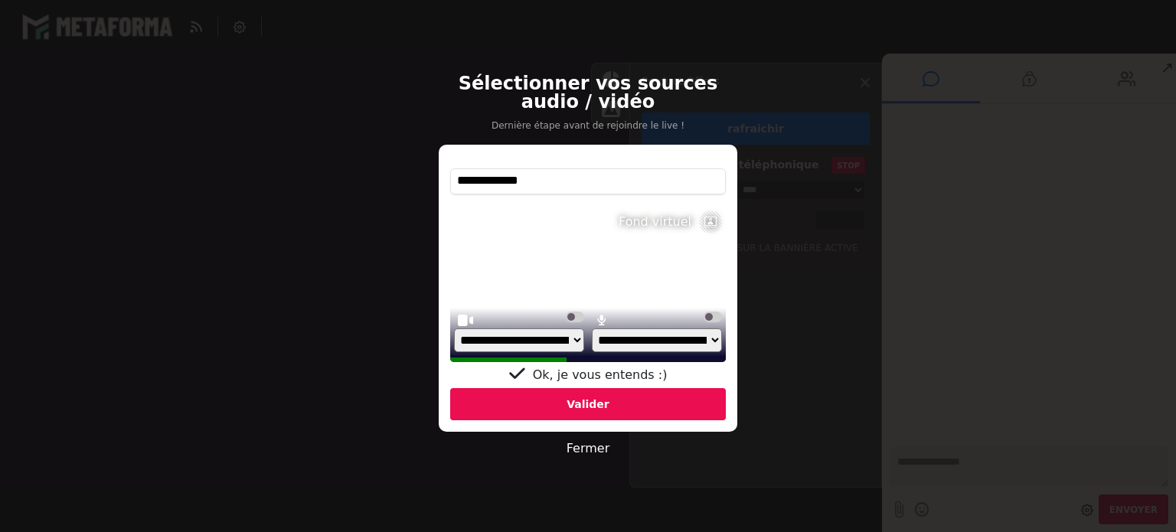
click at [564, 400] on div "Valider" at bounding box center [588, 404] width 276 height 32
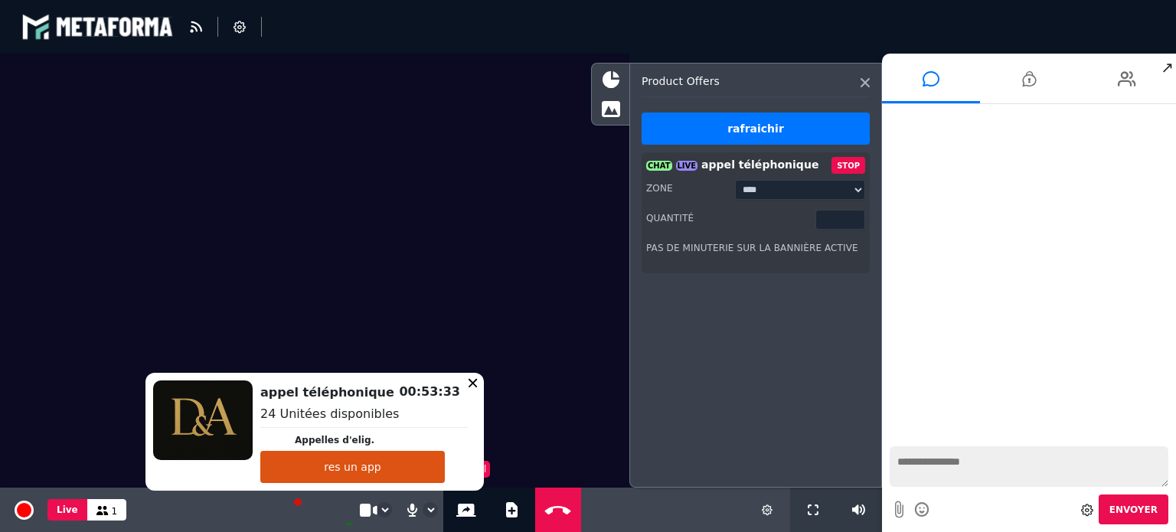
click at [383, 465] on button "res un app" at bounding box center [352, 467] width 185 height 32
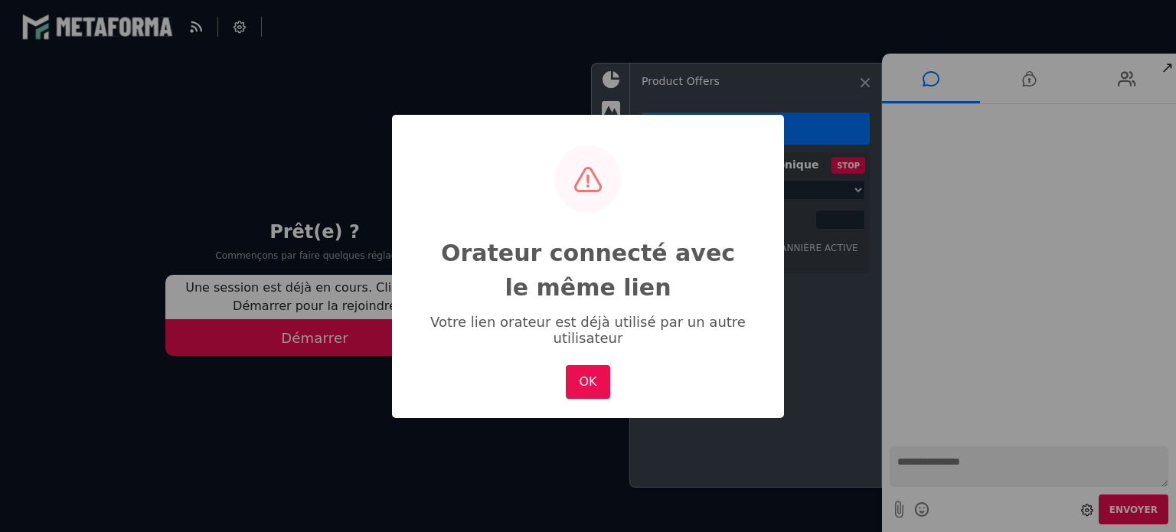
select select "*****"
